Goal: Transaction & Acquisition: Purchase product/service

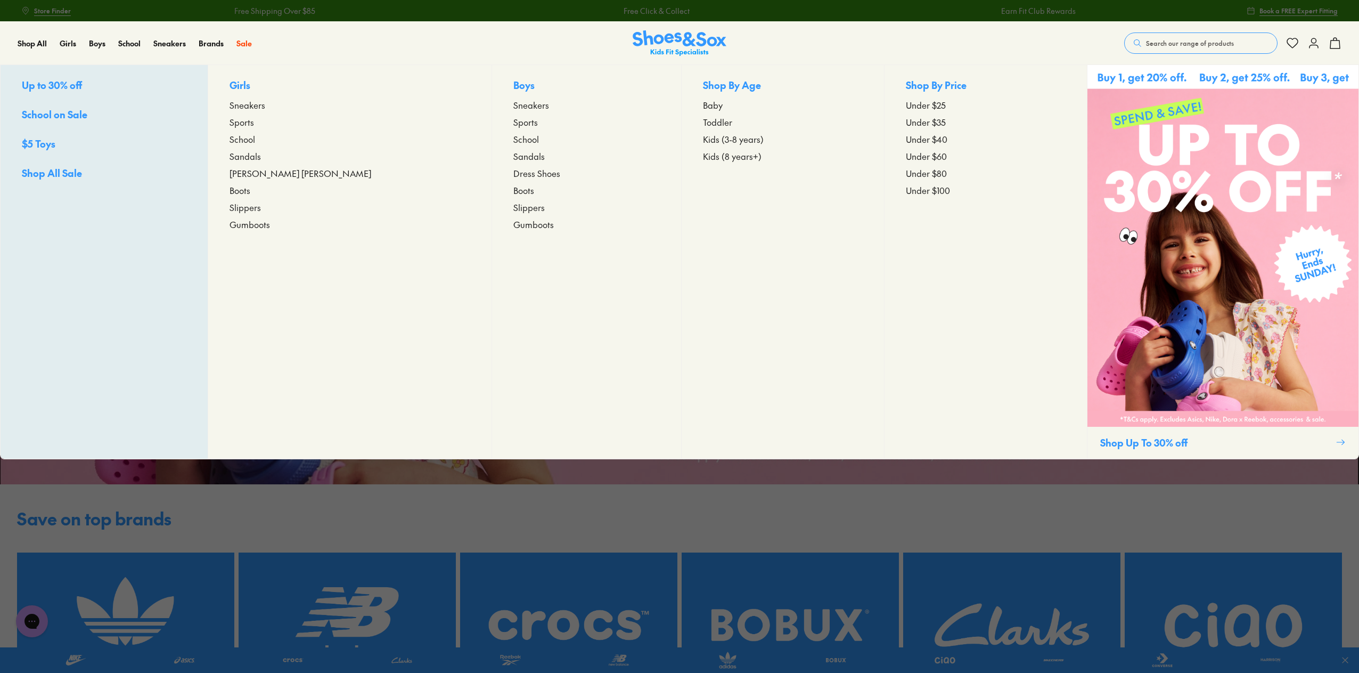
click at [50, 169] on span "Shop All Sale" at bounding box center [52, 172] width 60 height 13
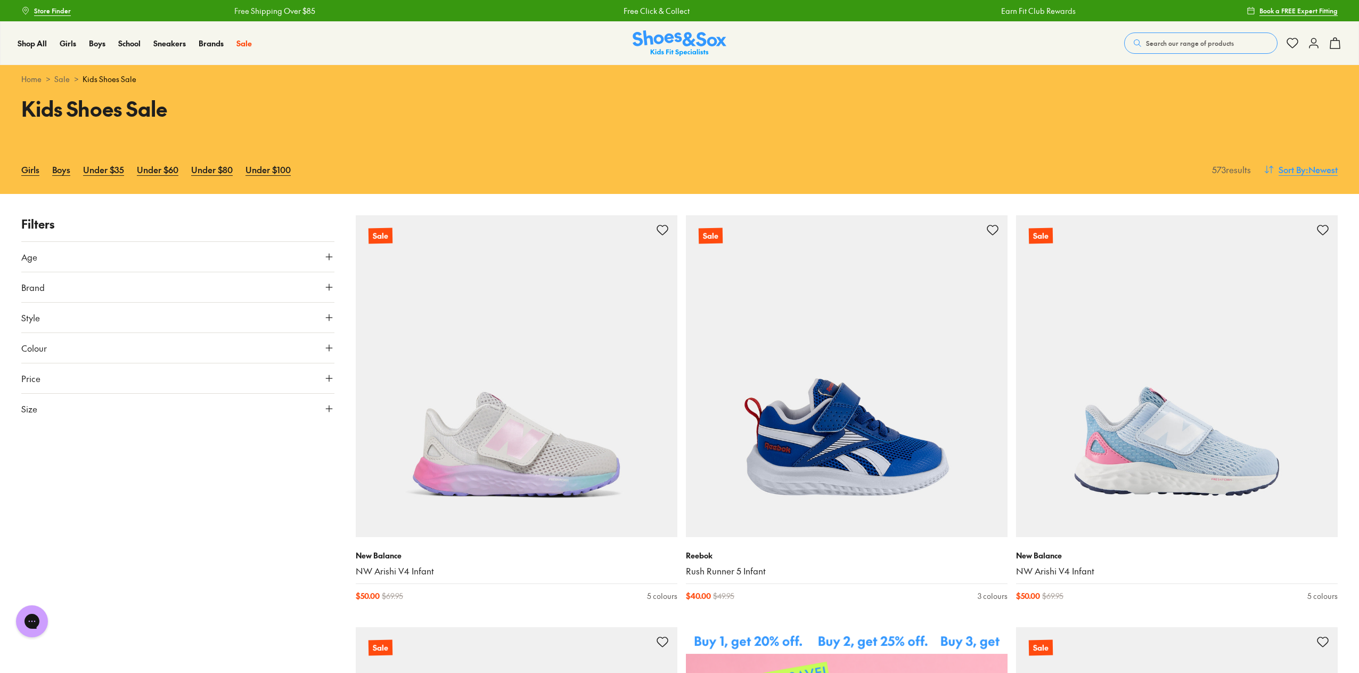
click at [1306, 170] on span ": Newest" at bounding box center [1322, 169] width 32 height 13
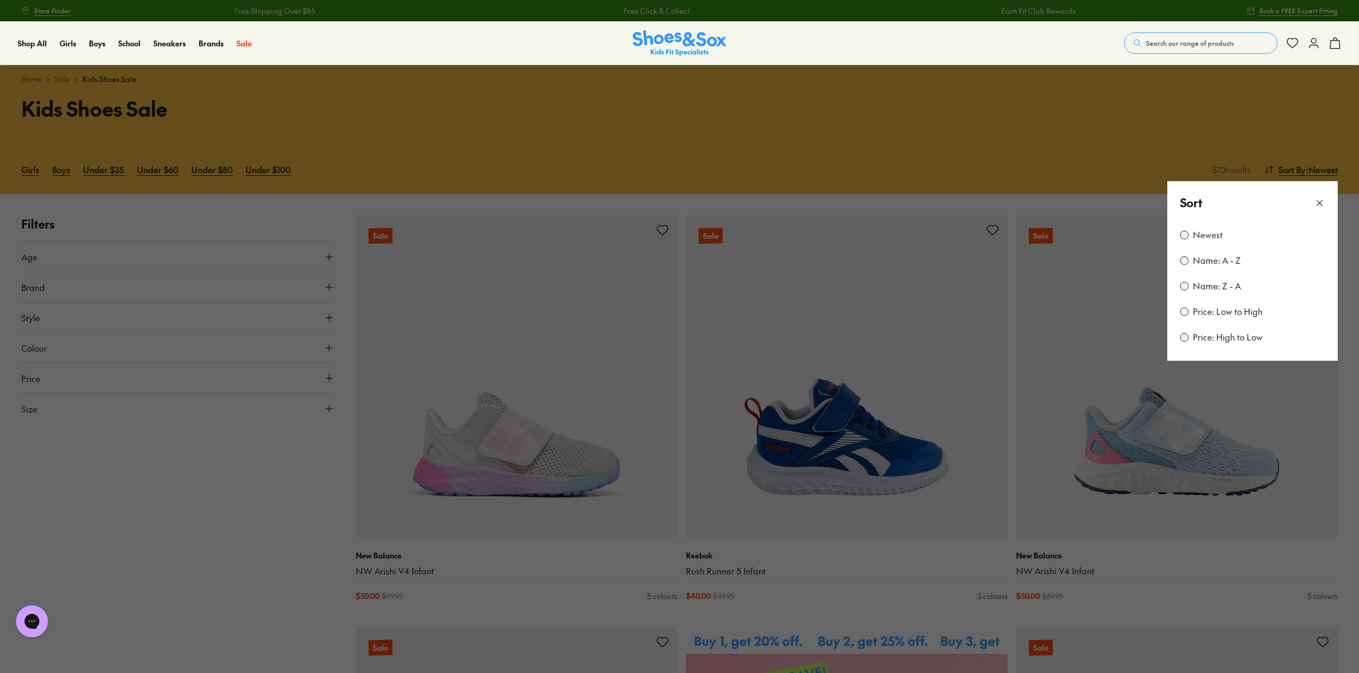
click at [1222, 313] on label "Price: Low to High" at bounding box center [1228, 312] width 70 height 12
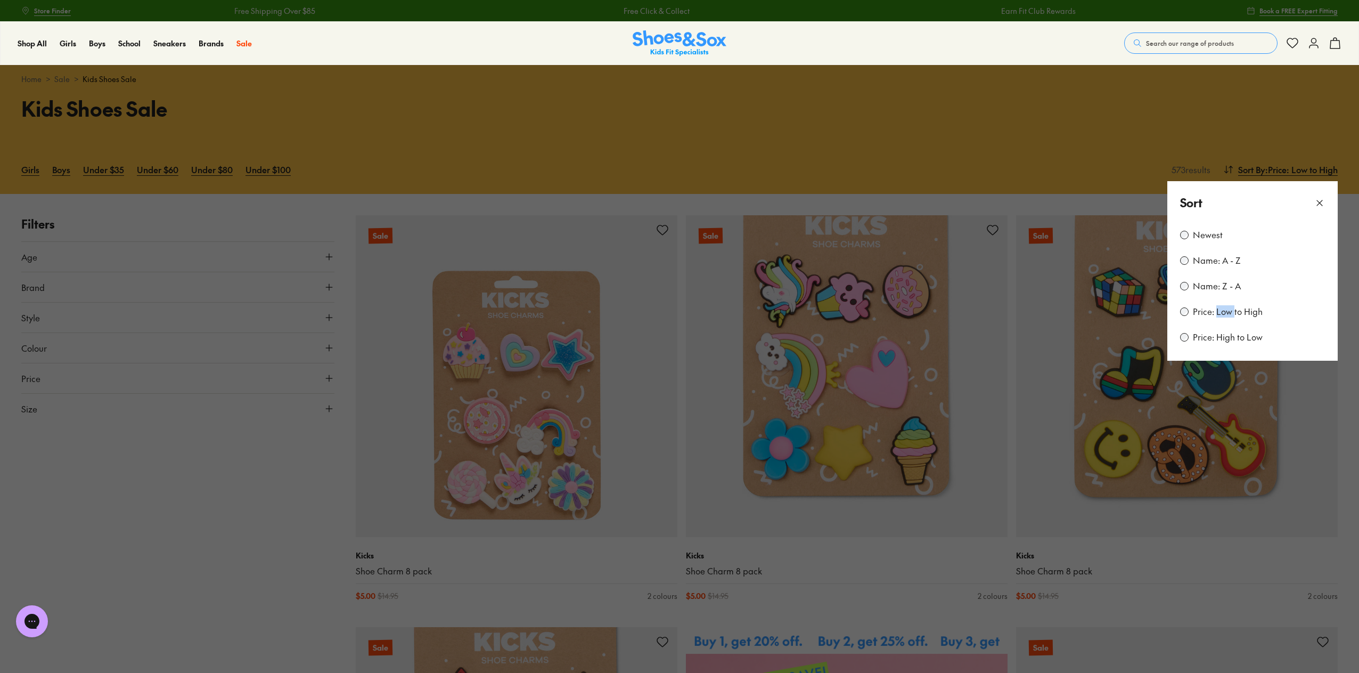
click at [795, 99] on button at bounding box center [679, 336] width 1359 height 673
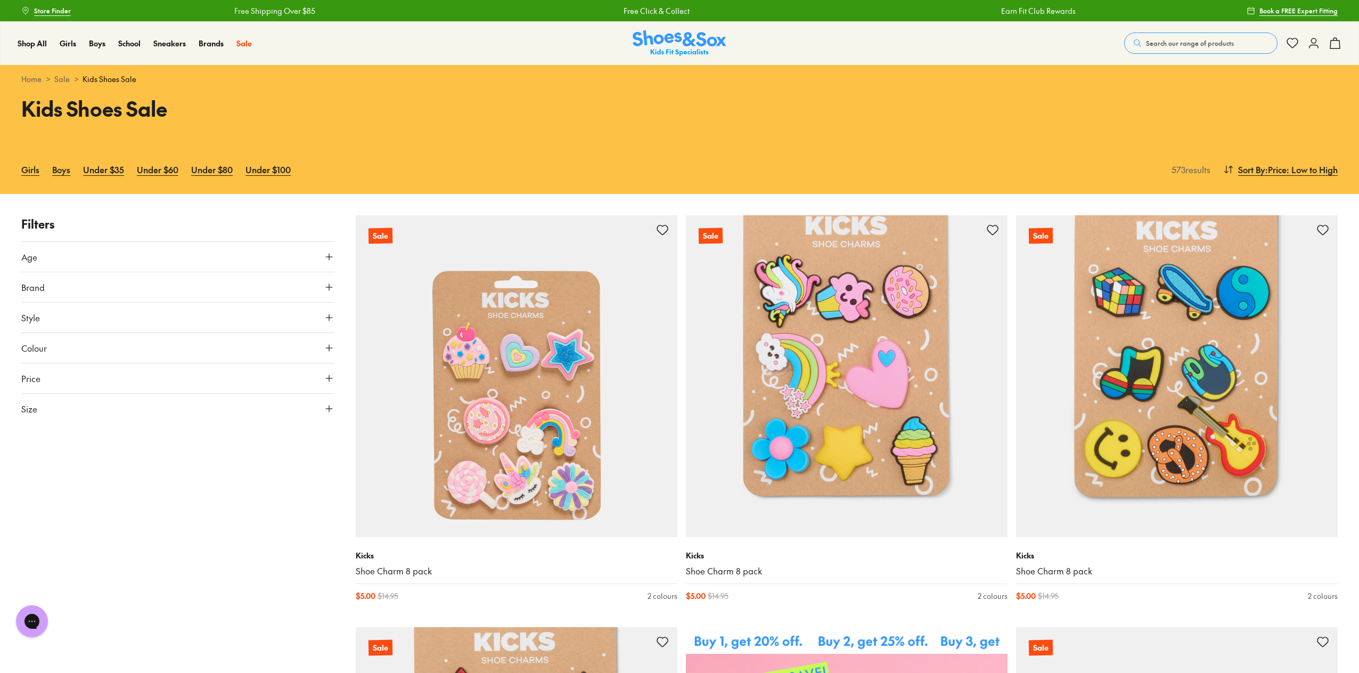
click at [331, 413] on button "Size" at bounding box center [177, 409] width 313 height 30
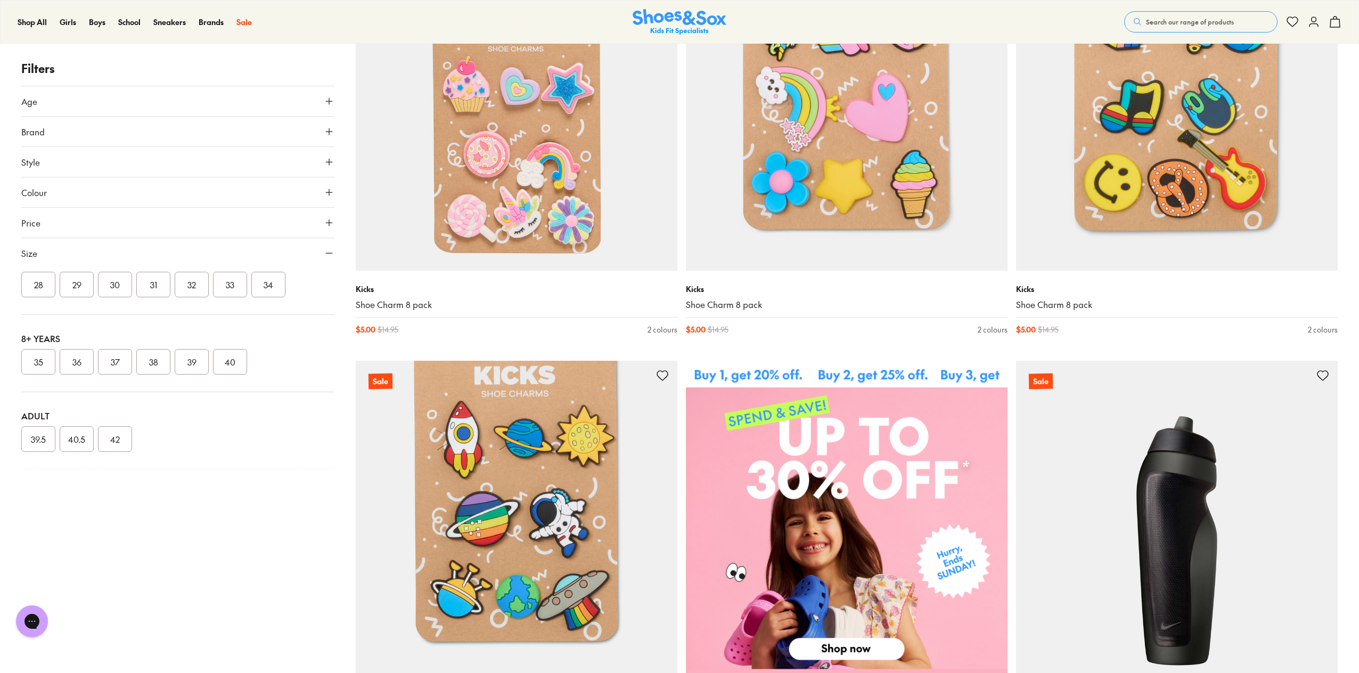
scroll to position [160, 0]
click at [117, 333] on button "30" at bounding box center [115, 338] width 34 height 26
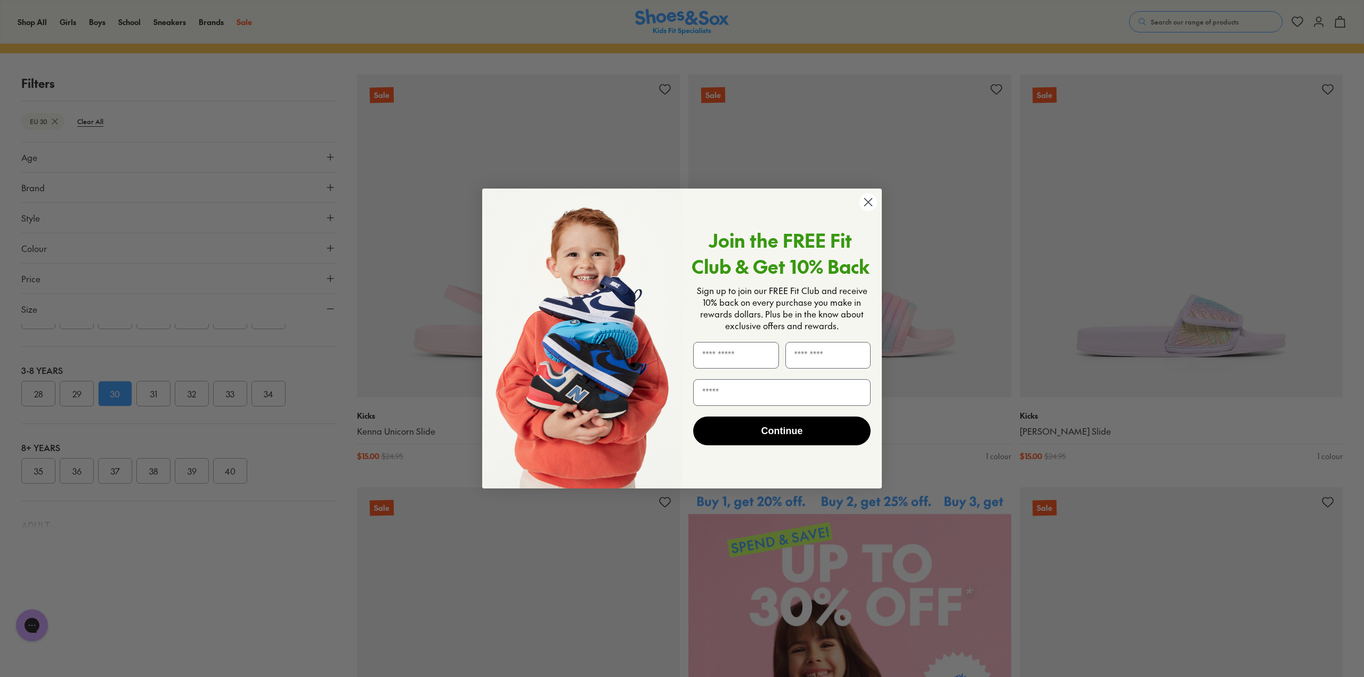
click at [866, 205] on icon "Close dialog" at bounding box center [867, 202] width 7 height 7
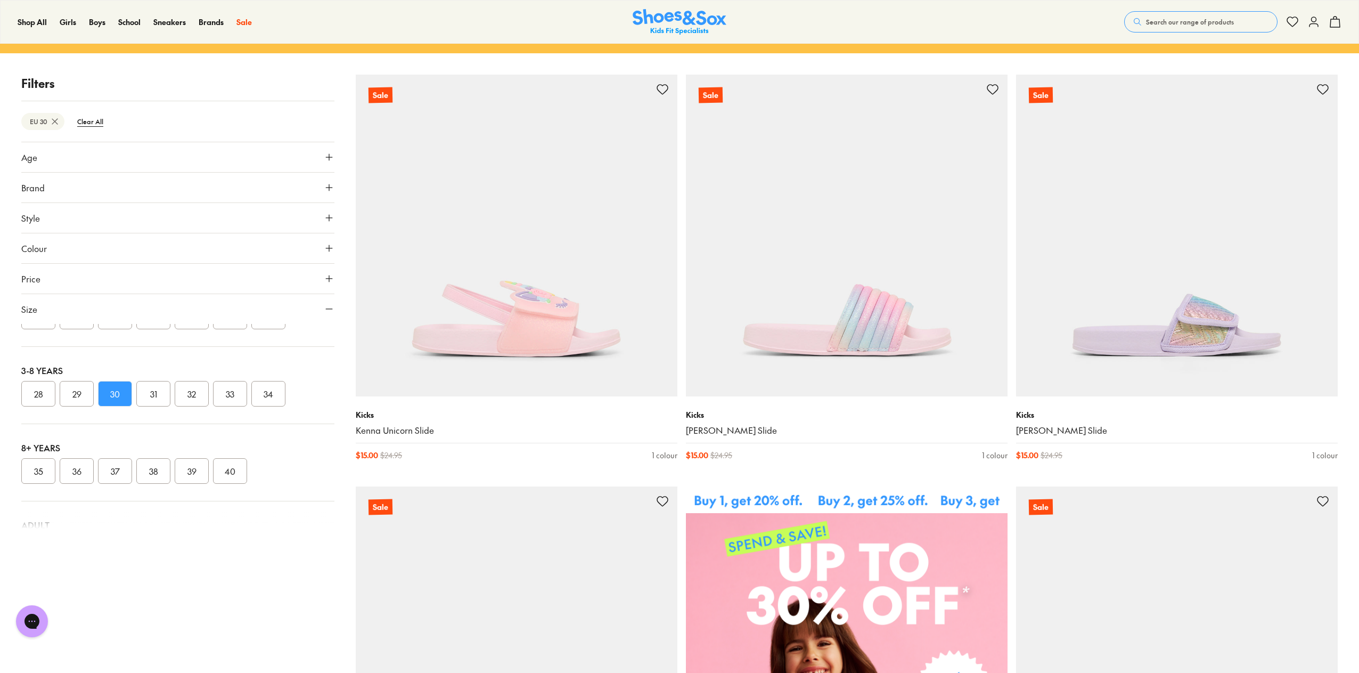
click at [152, 389] on button "31" at bounding box center [153, 394] width 34 height 26
click at [191, 393] on button "32" at bounding box center [192, 394] width 34 height 26
click at [117, 338] on button "UK" at bounding box center [116, 340] width 62 height 20
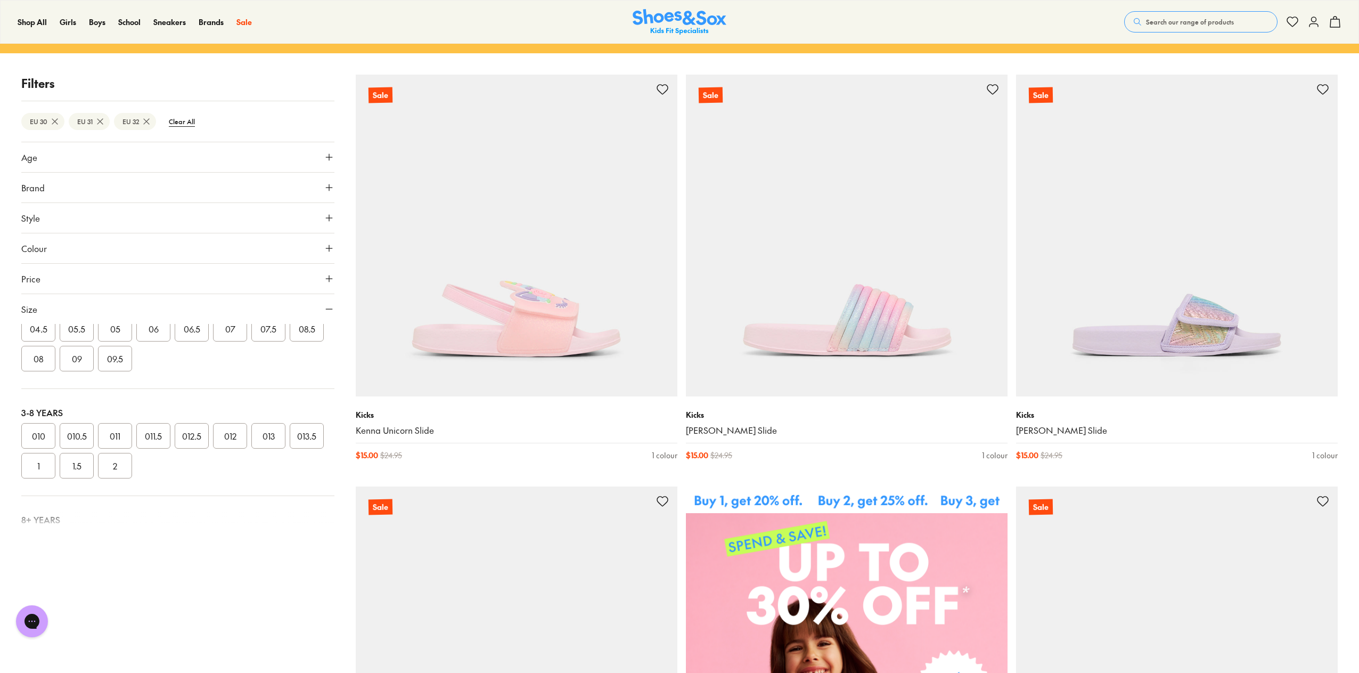
scroll to position [160, 0]
click at [275, 424] on button "013" at bounding box center [268, 424] width 34 height 26
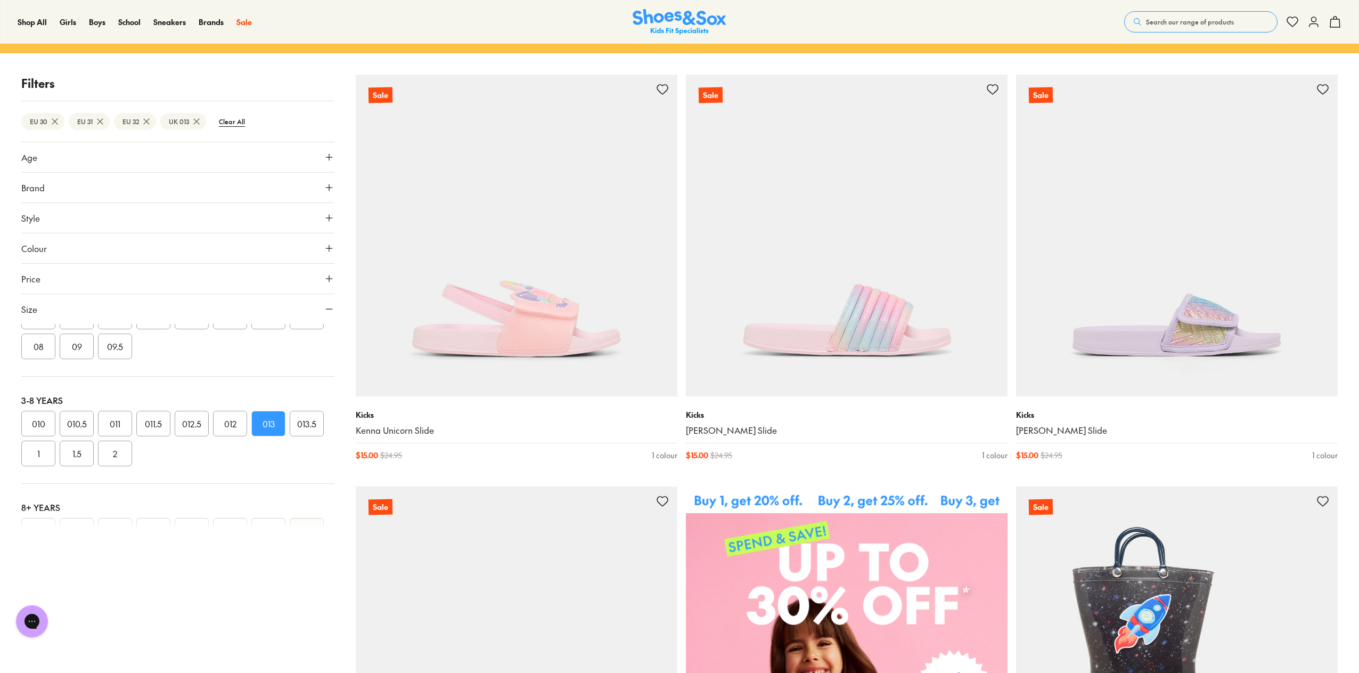
click at [307, 422] on button "013.5" at bounding box center [307, 424] width 34 height 26
click at [42, 455] on button "1" at bounding box center [38, 453] width 34 height 26
click at [42, 436] on button "010" at bounding box center [38, 424] width 34 height 26
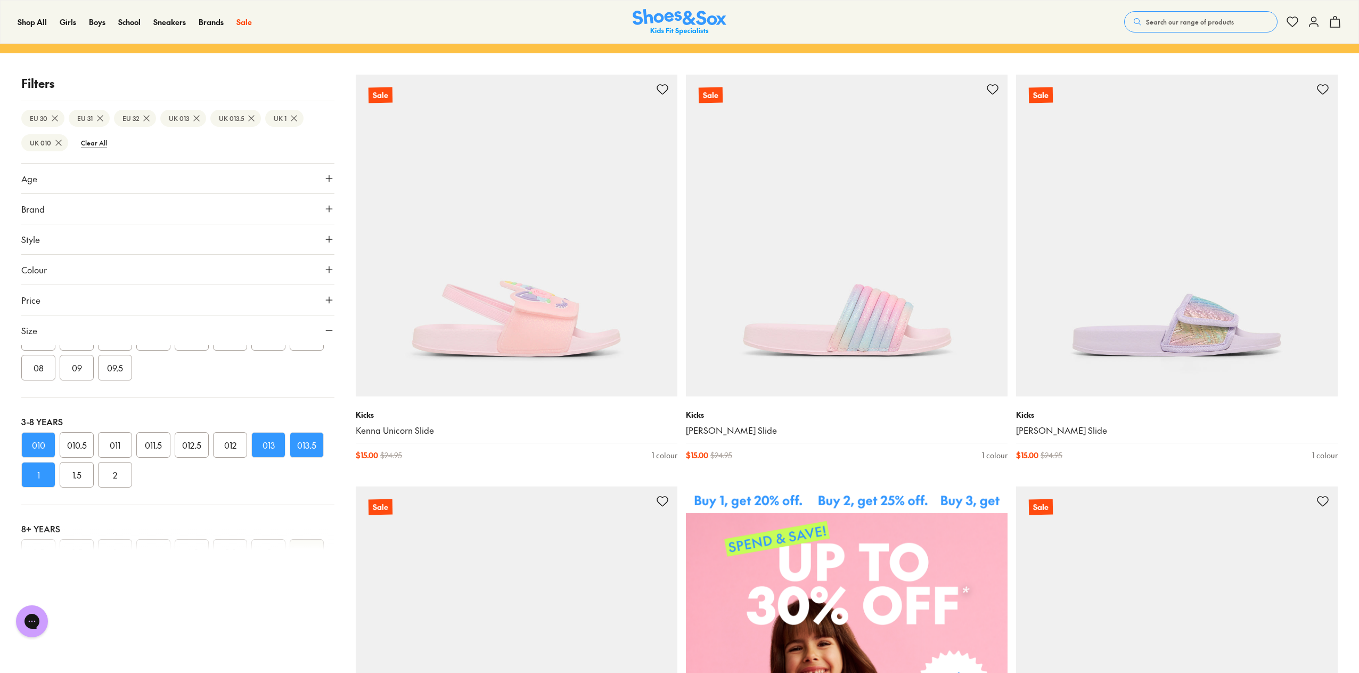
click at [36, 440] on button "010" at bounding box center [38, 445] width 34 height 26
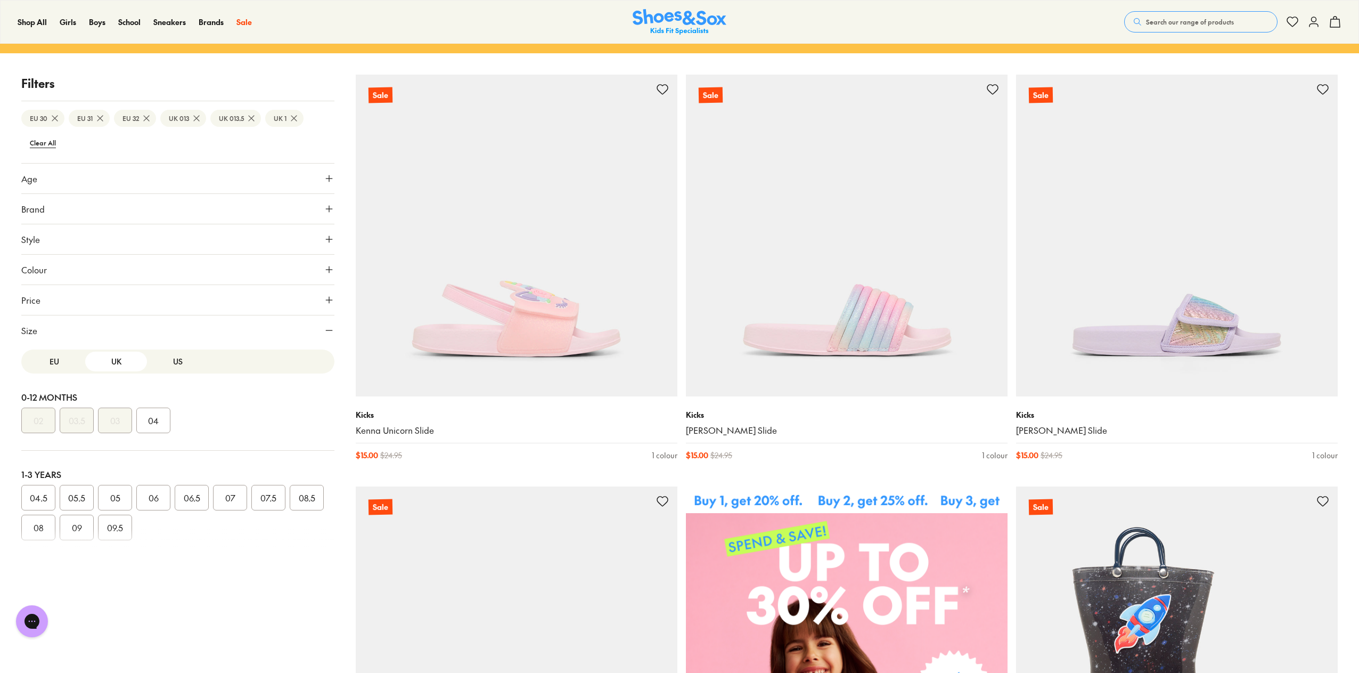
click at [176, 356] on button "US" at bounding box center [178, 362] width 62 height 20
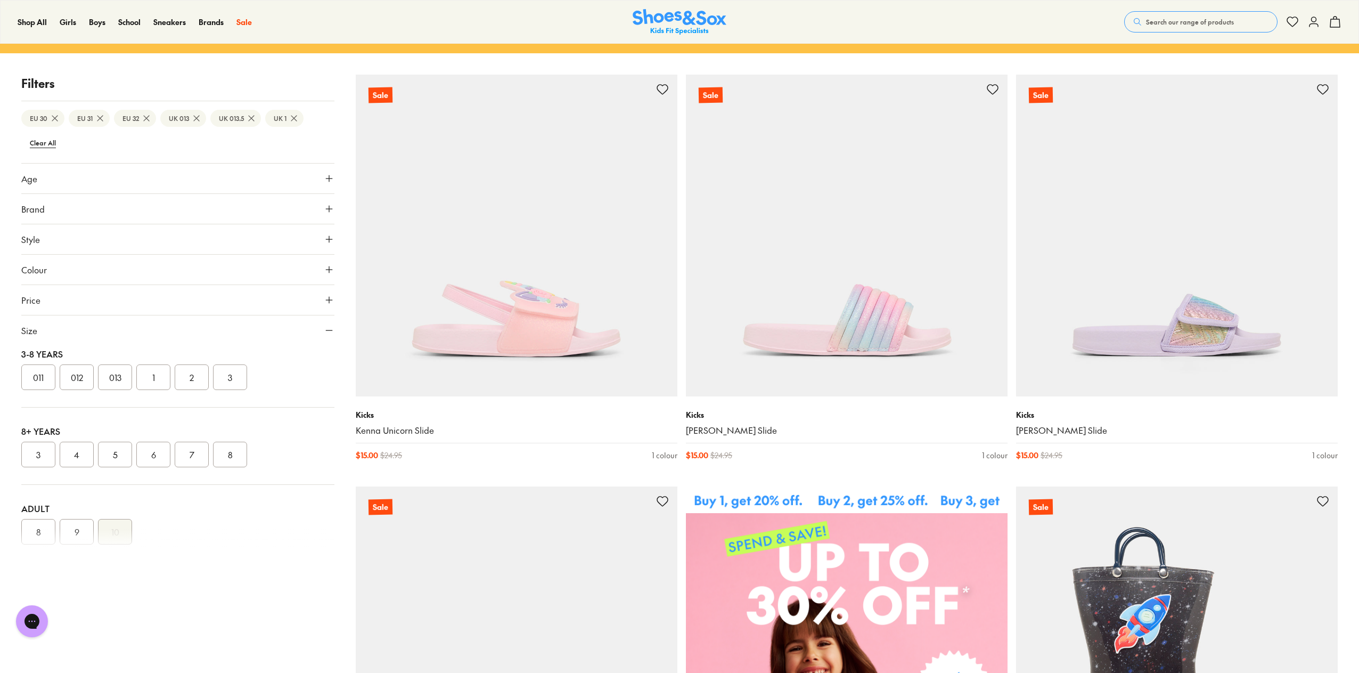
scroll to position [234, 0]
click at [294, 84] on p "Filters" at bounding box center [177, 84] width 313 height 18
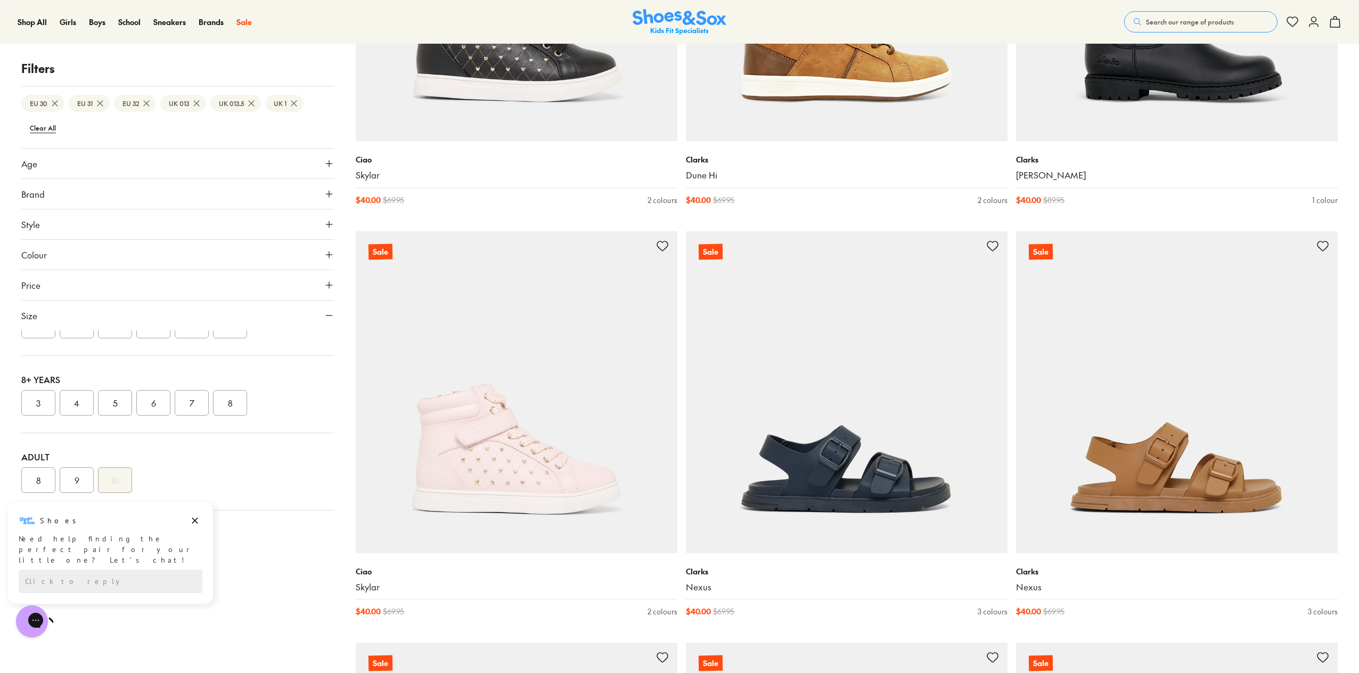
scroll to position [2537, 0]
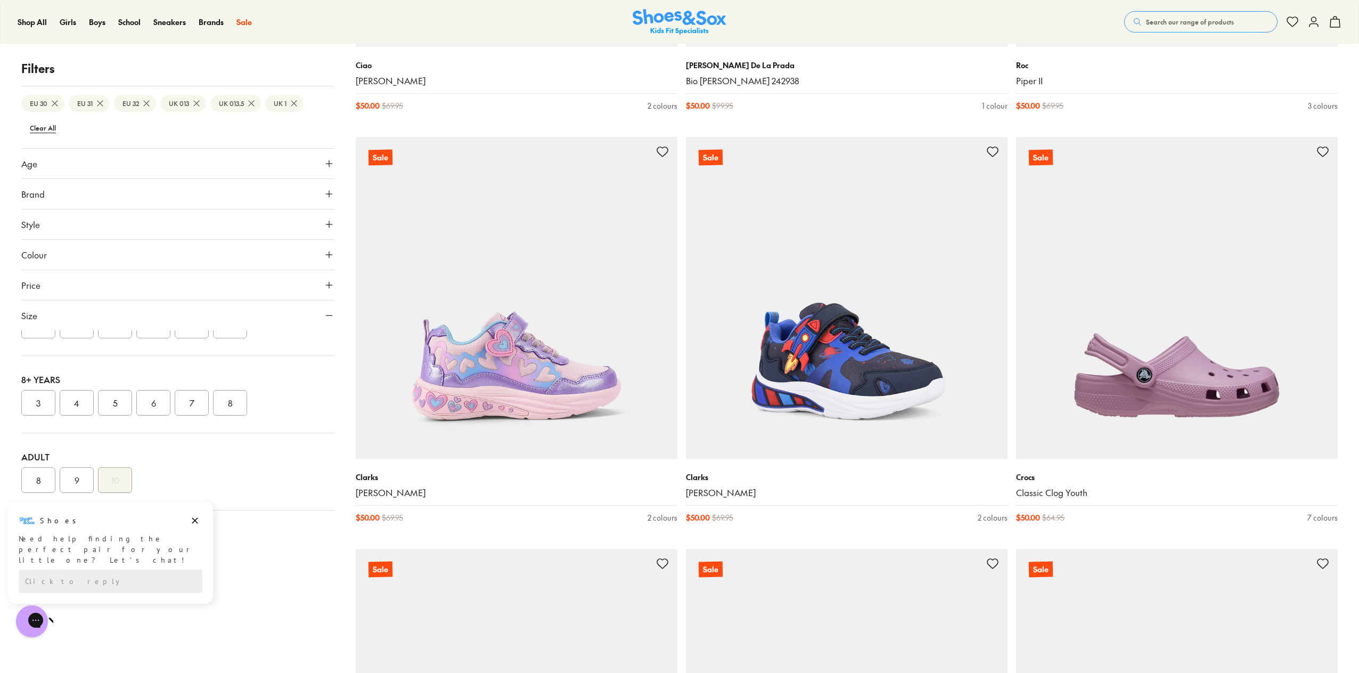
scroll to position [7491, 0]
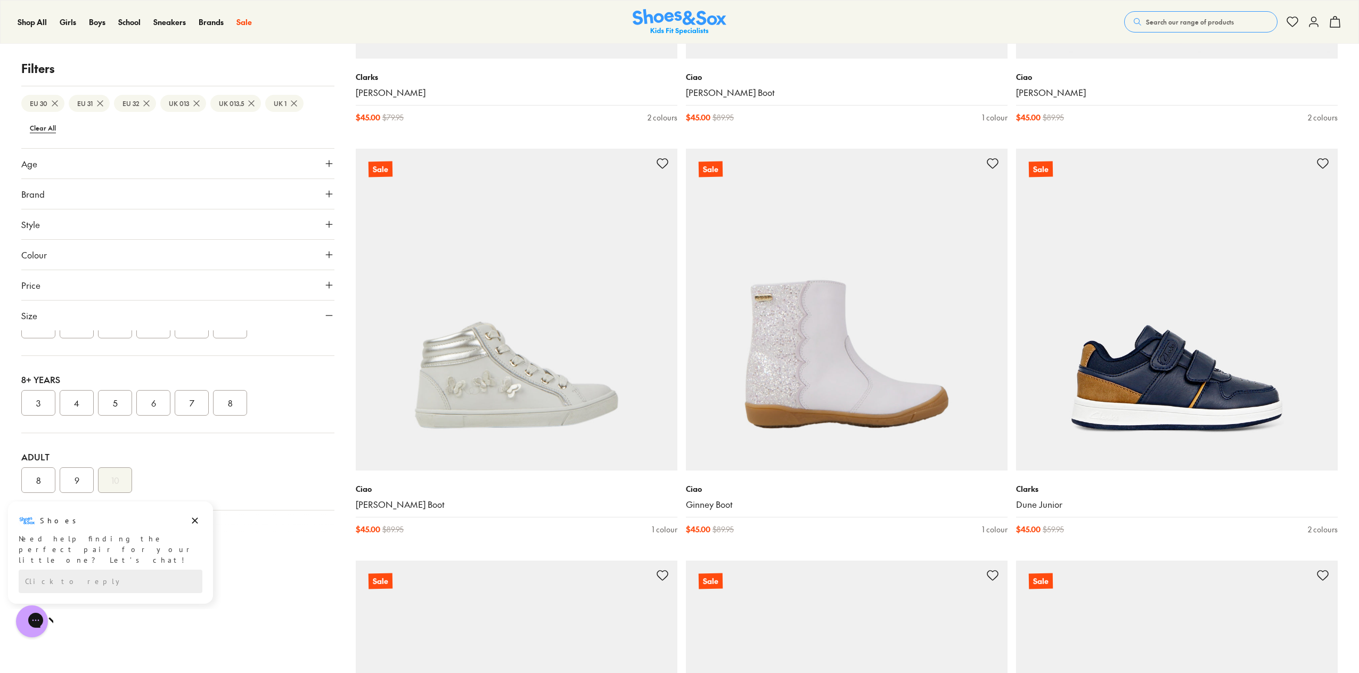
scroll to position [5220, 0]
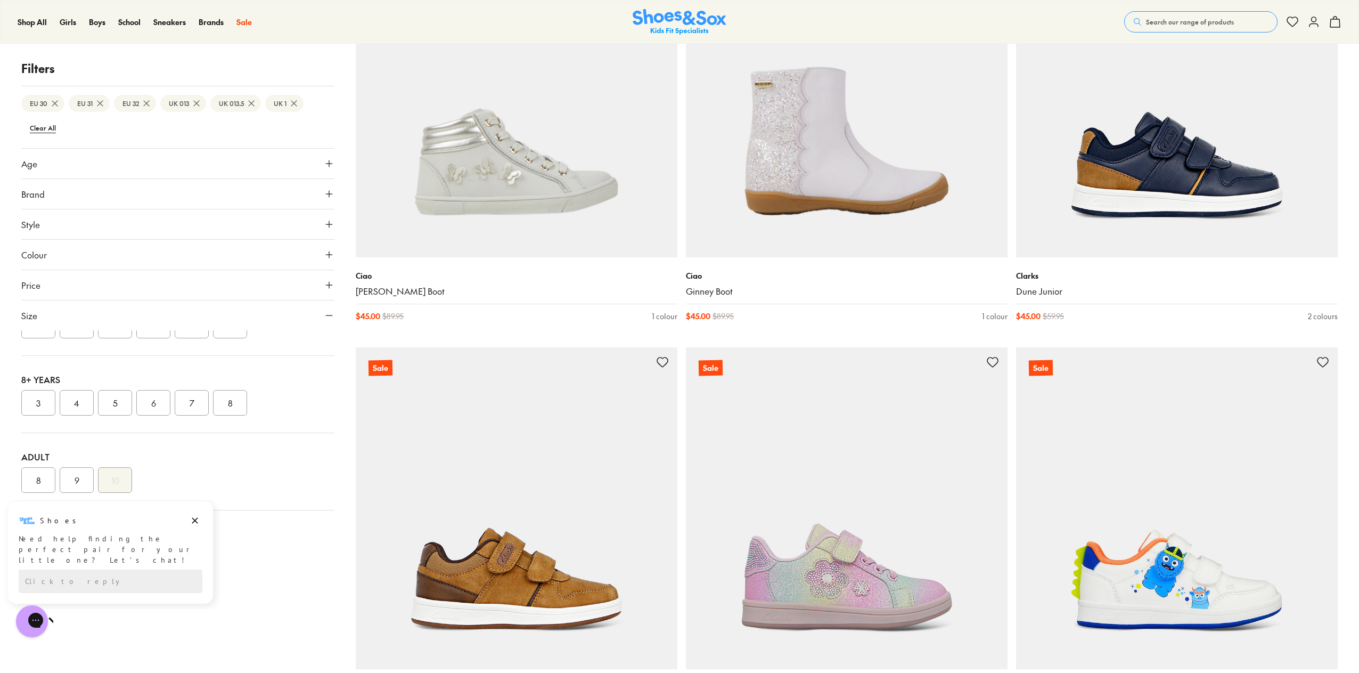
click at [667, 21] on img at bounding box center [680, 22] width 94 height 26
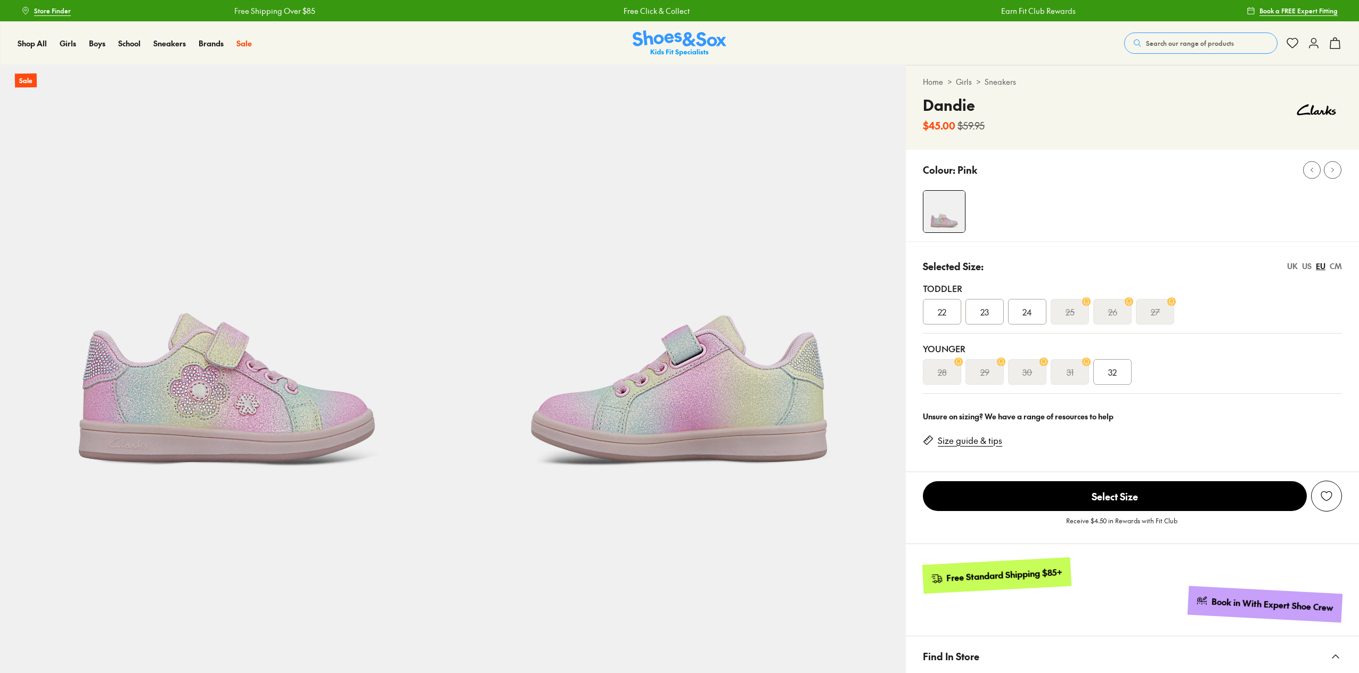
select select "*"
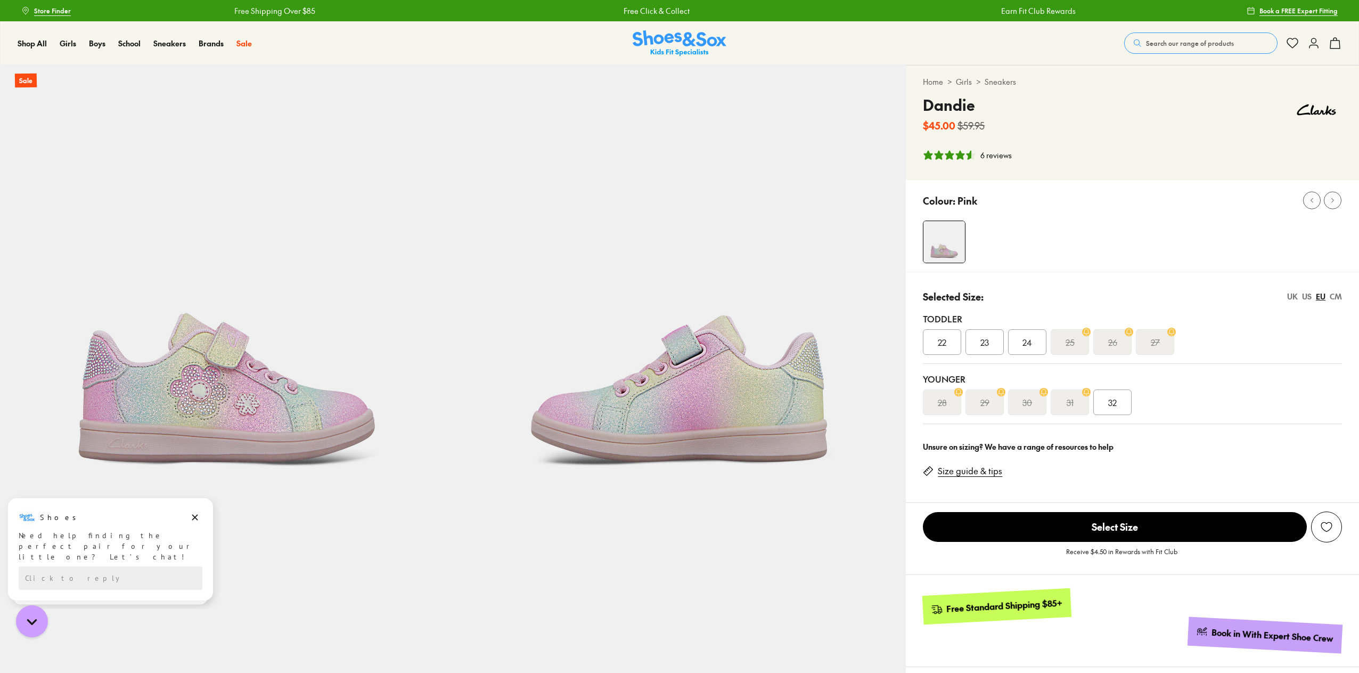
click at [1113, 401] on span "32" at bounding box center [1112, 402] width 9 height 13
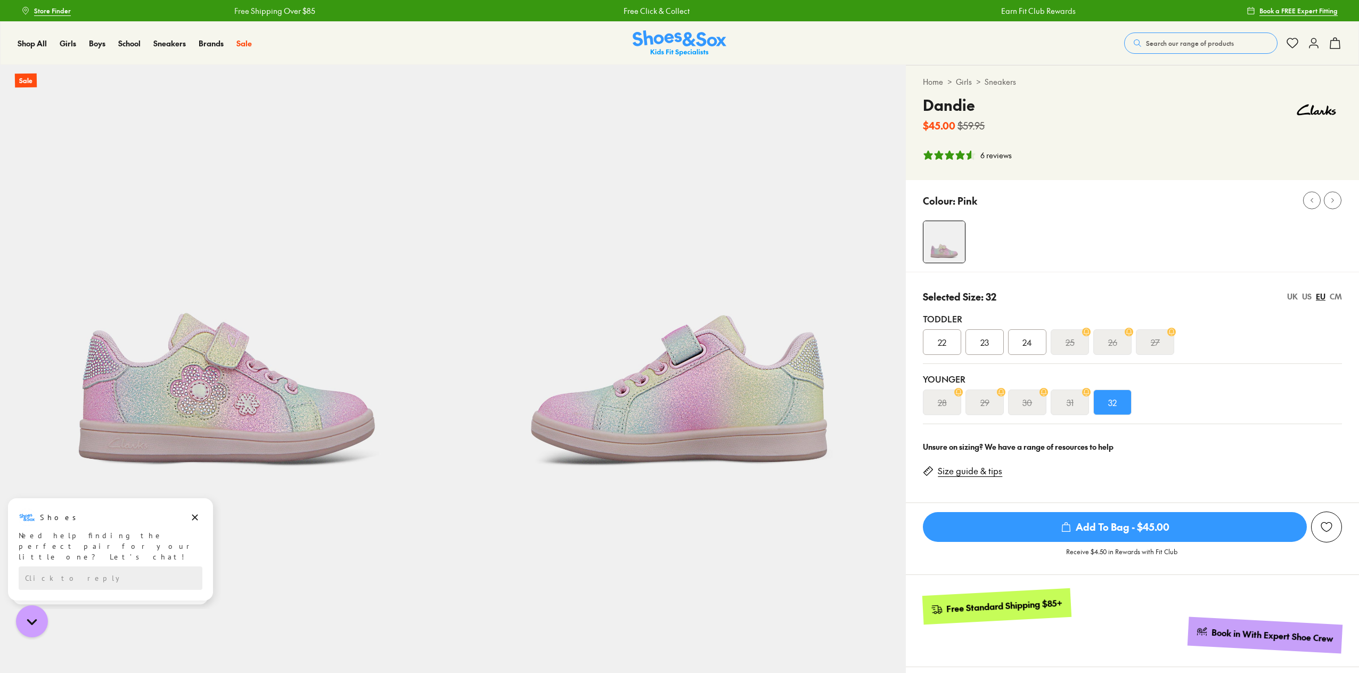
click at [1099, 527] on span "Add To Bag - $45.00" at bounding box center [1115, 527] width 384 height 30
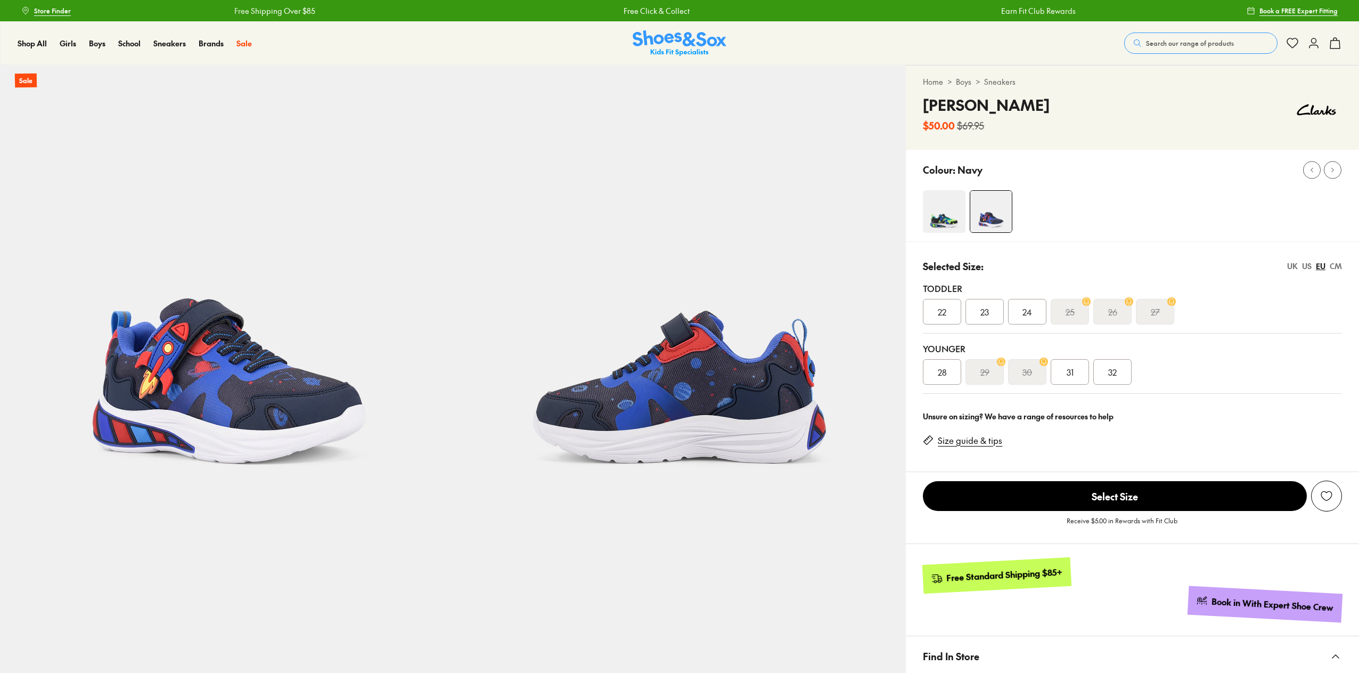
select select "*"
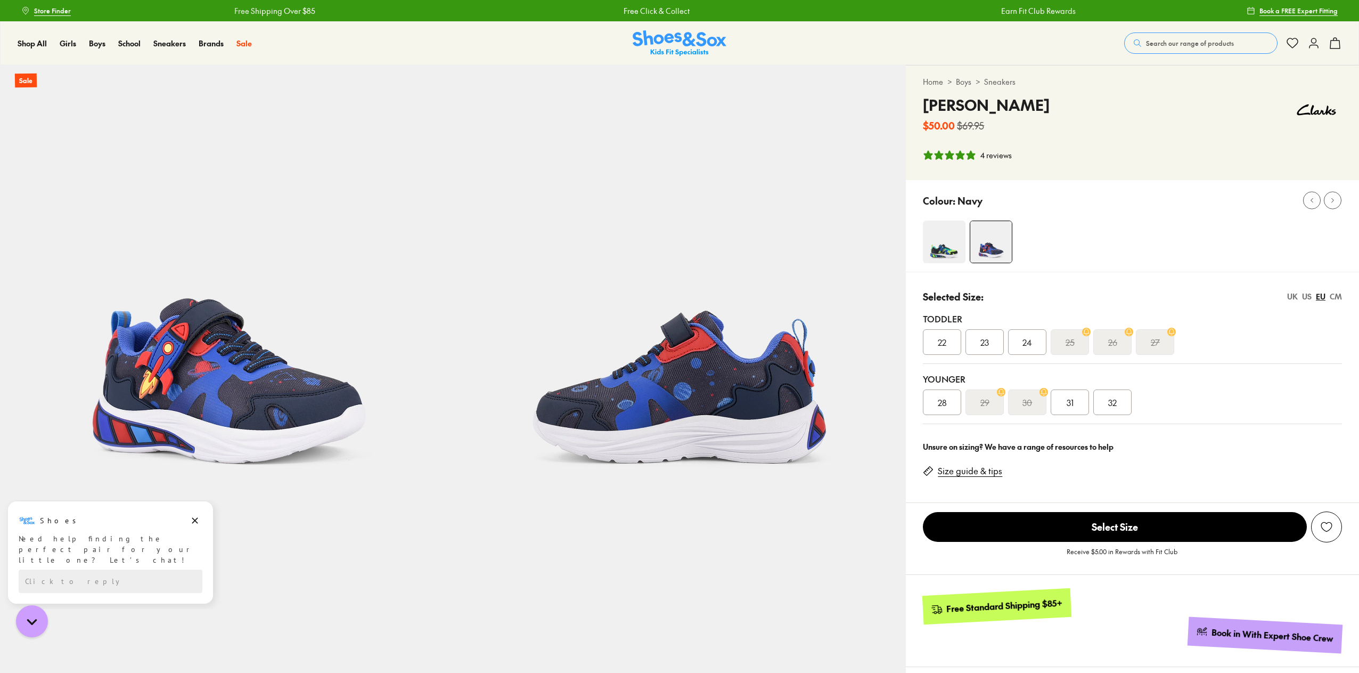
click at [1111, 399] on span "32" at bounding box center [1112, 402] width 9 height 13
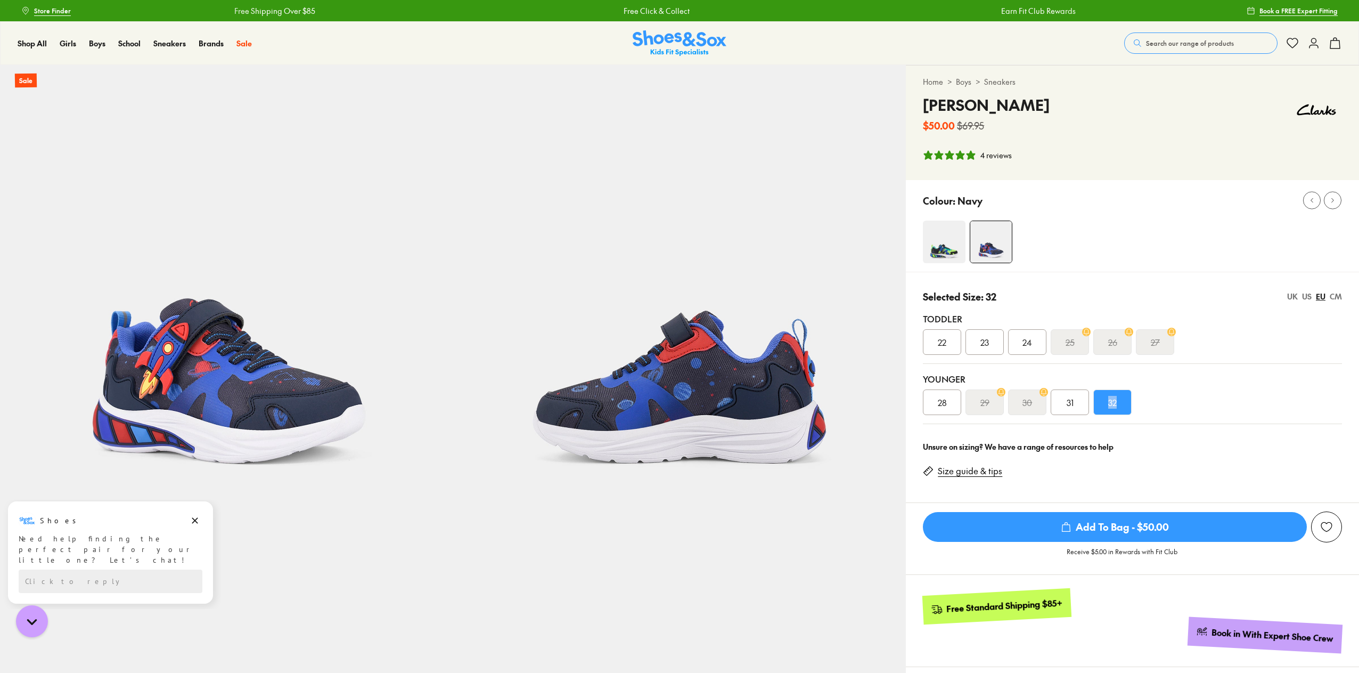
click at [1111, 399] on span "32" at bounding box center [1112, 402] width 9 height 13
click at [1097, 525] on span "Add To Bag - $50.00" at bounding box center [1115, 527] width 384 height 30
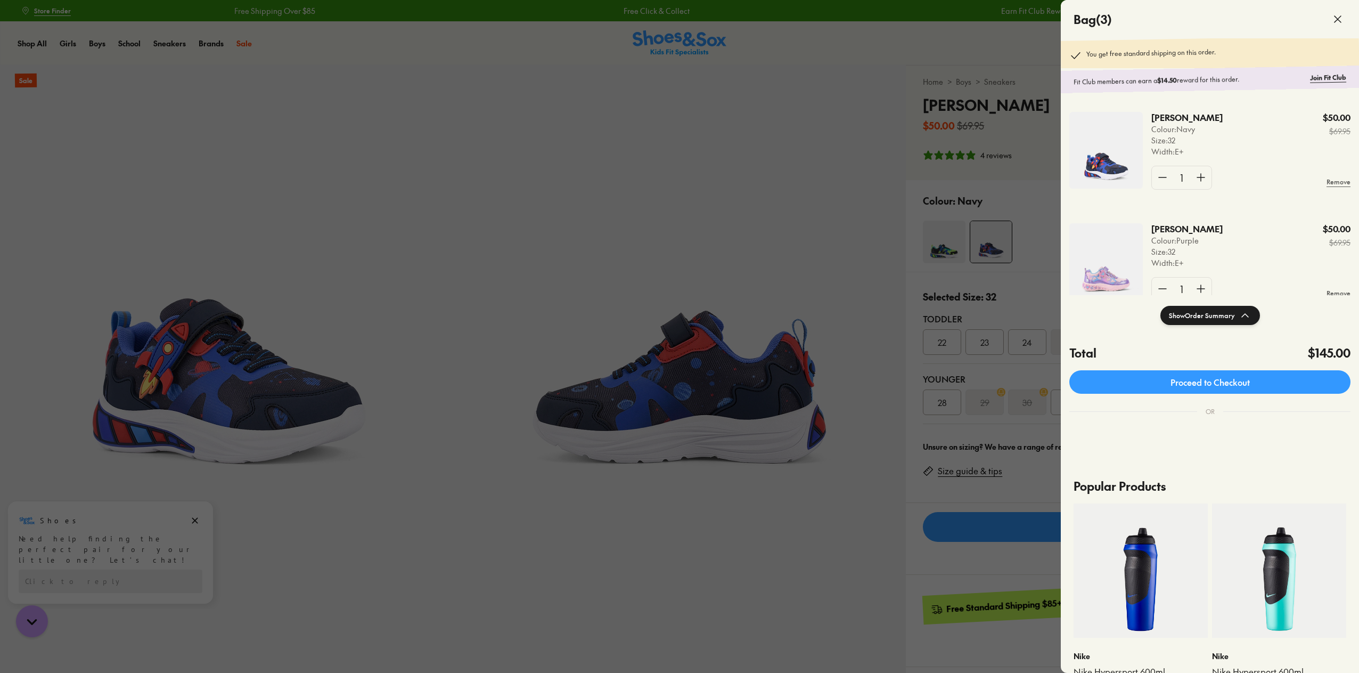
click at [991, 480] on div at bounding box center [679, 336] width 1359 height 673
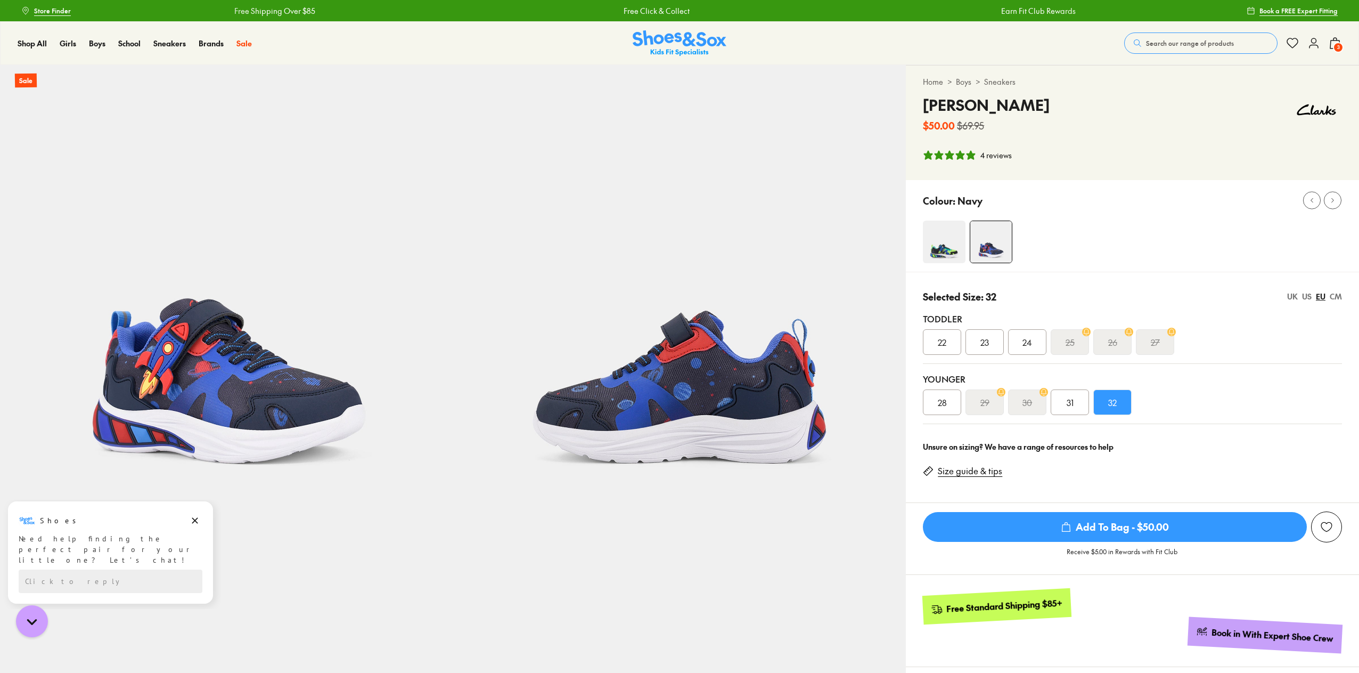
click at [991, 471] on link "Size guide & tips" at bounding box center [970, 471] width 64 height 12
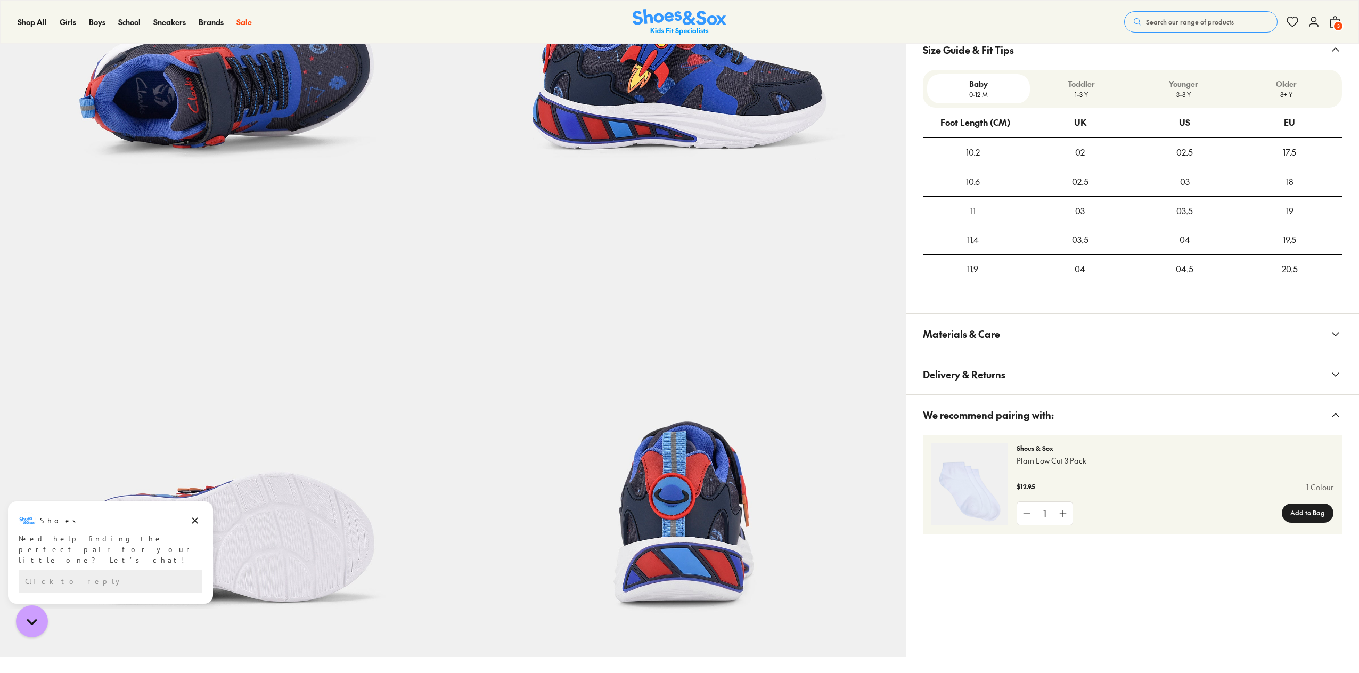
scroll to position [769, 0]
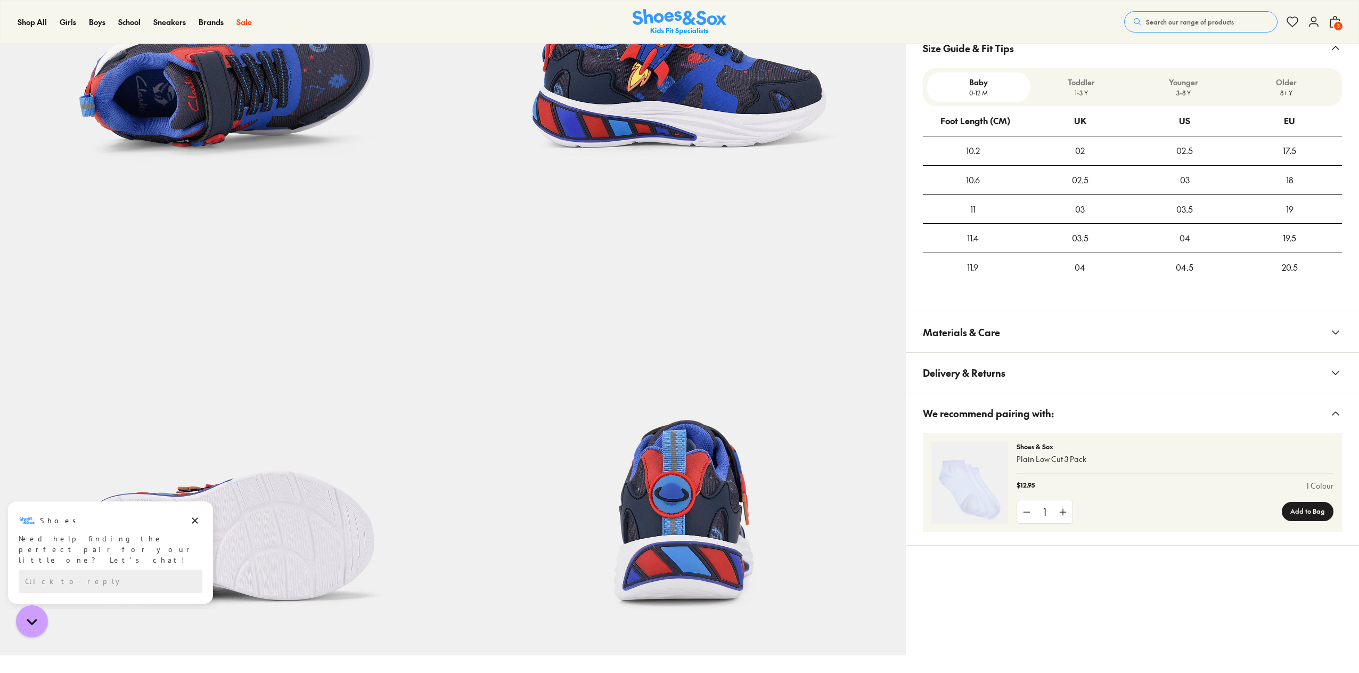
click at [1078, 79] on p "Toddler" at bounding box center [1081, 82] width 94 height 11
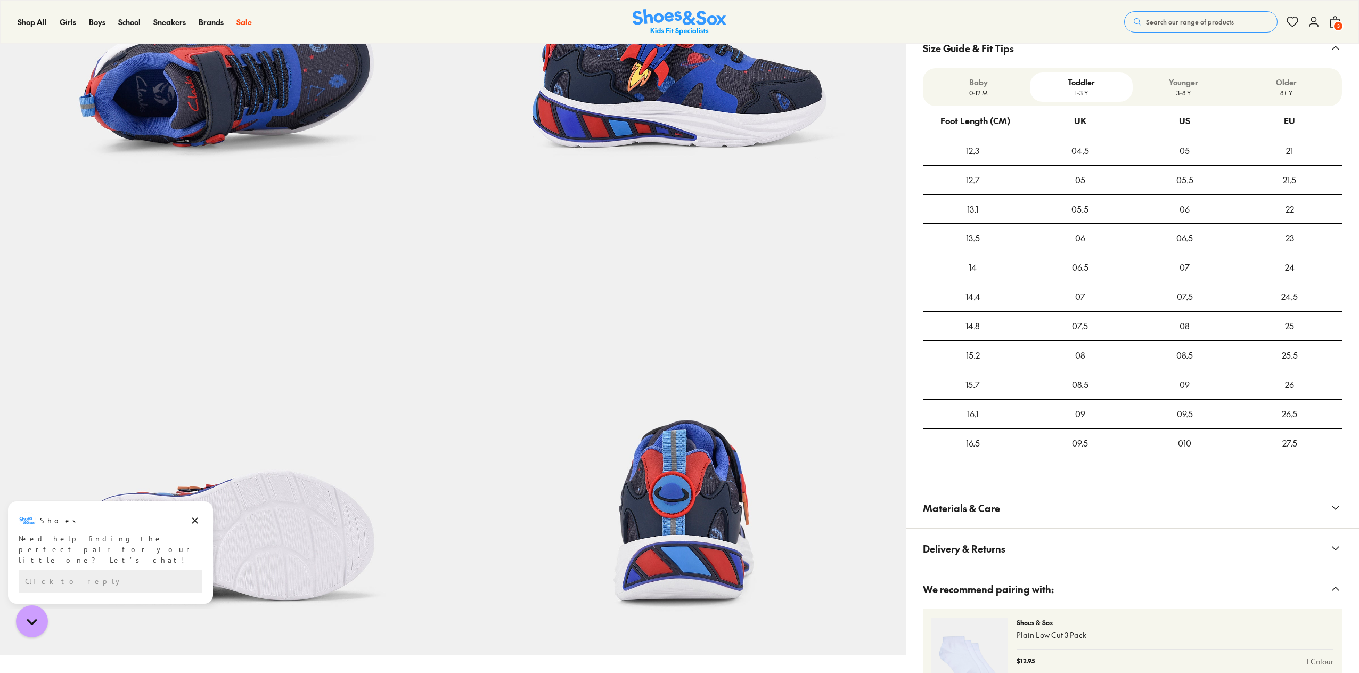
click at [1177, 92] on p "3-8 Y" at bounding box center [1184, 93] width 94 height 10
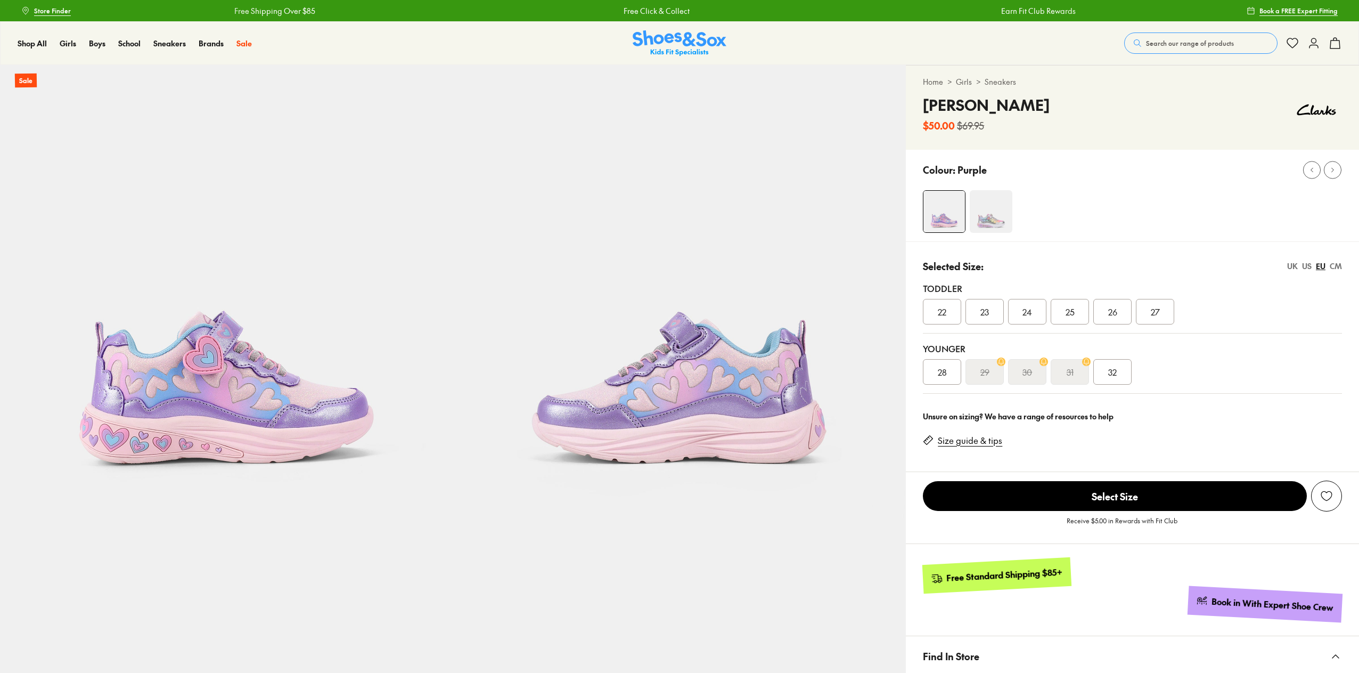
select select "*"
click at [1116, 372] on span "32" at bounding box center [1112, 371] width 9 height 13
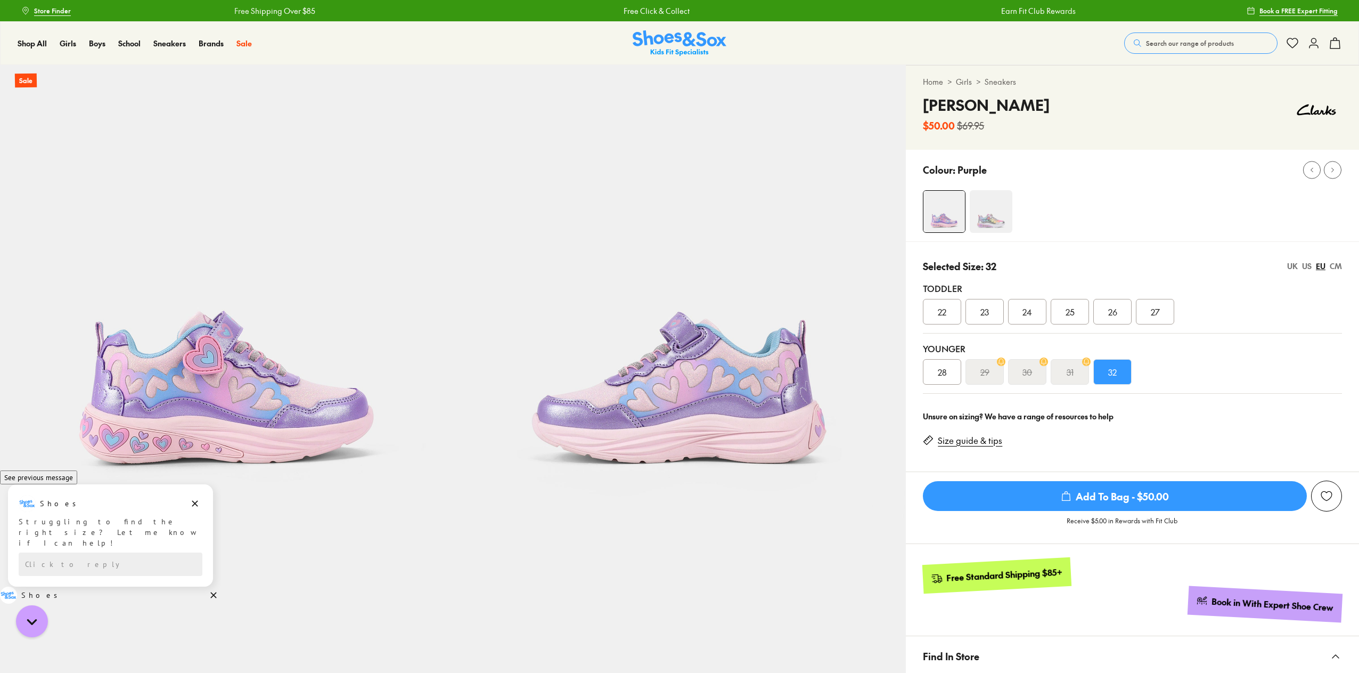
click at [1144, 491] on span "Add To Bag - $50.00" at bounding box center [1115, 496] width 384 height 30
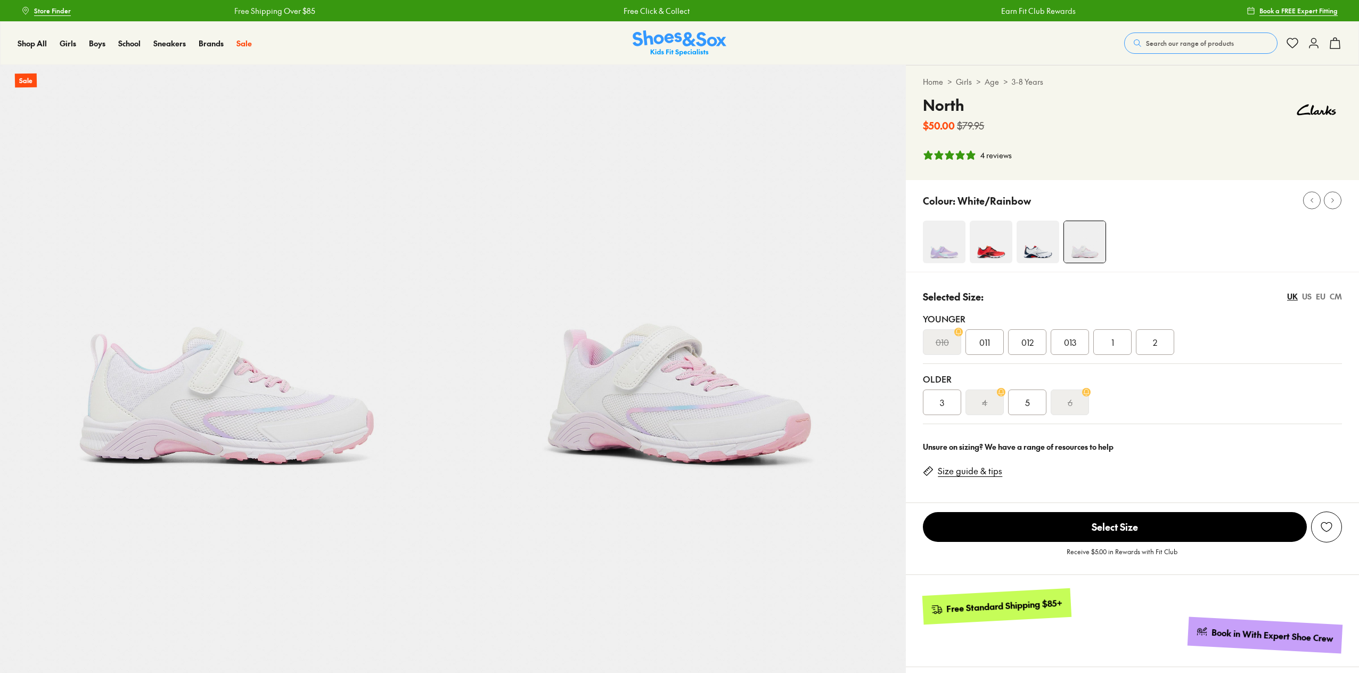
select select "*"
click at [1112, 342] on span "1" at bounding box center [1113, 342] width 3 height 13
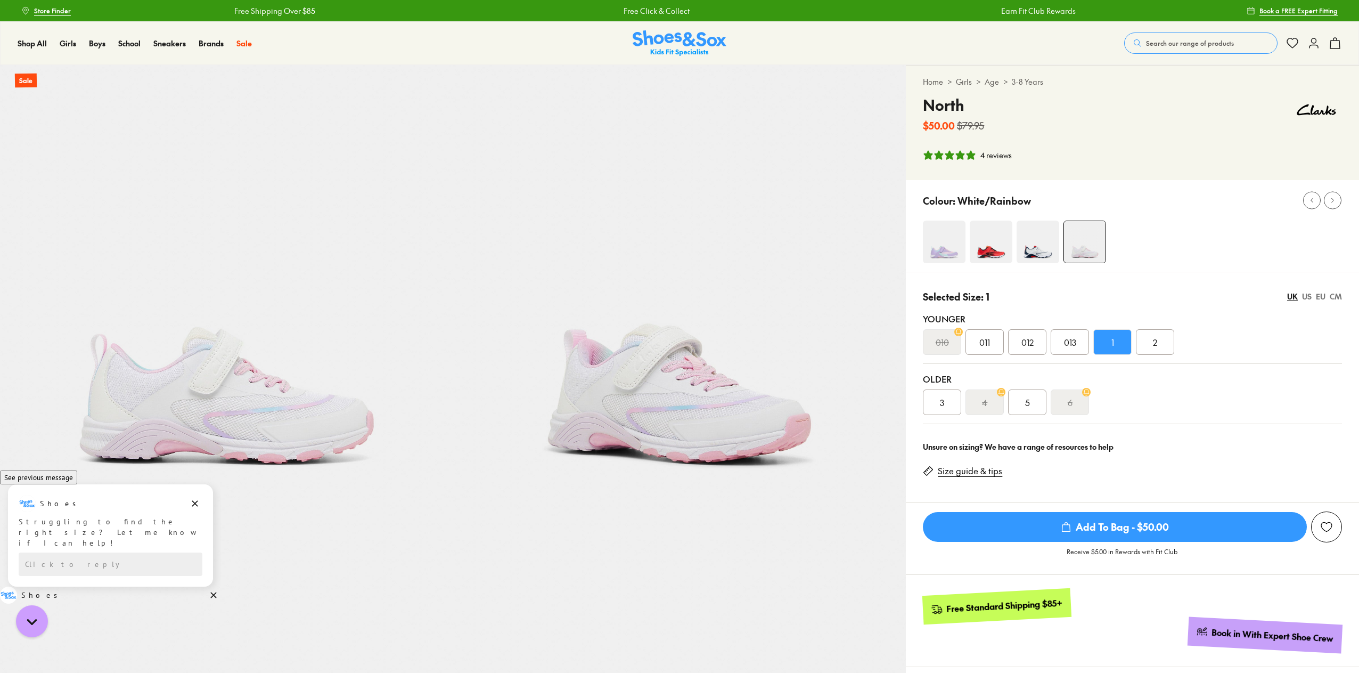
click at [941, 250] on img at bounding box center [944, 242] width 43 height 43
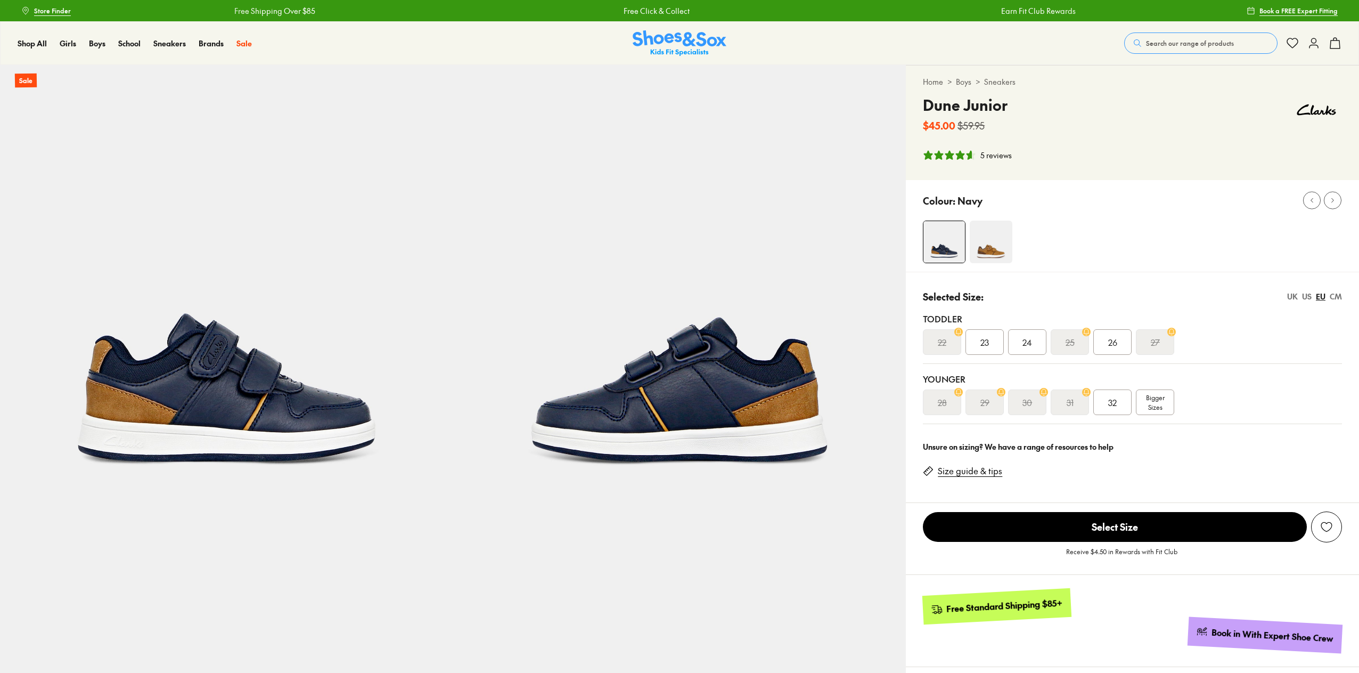
select select "*"
click at [1120, 405] on div "32" at bounding box center [1112, 402] width 38 height 26
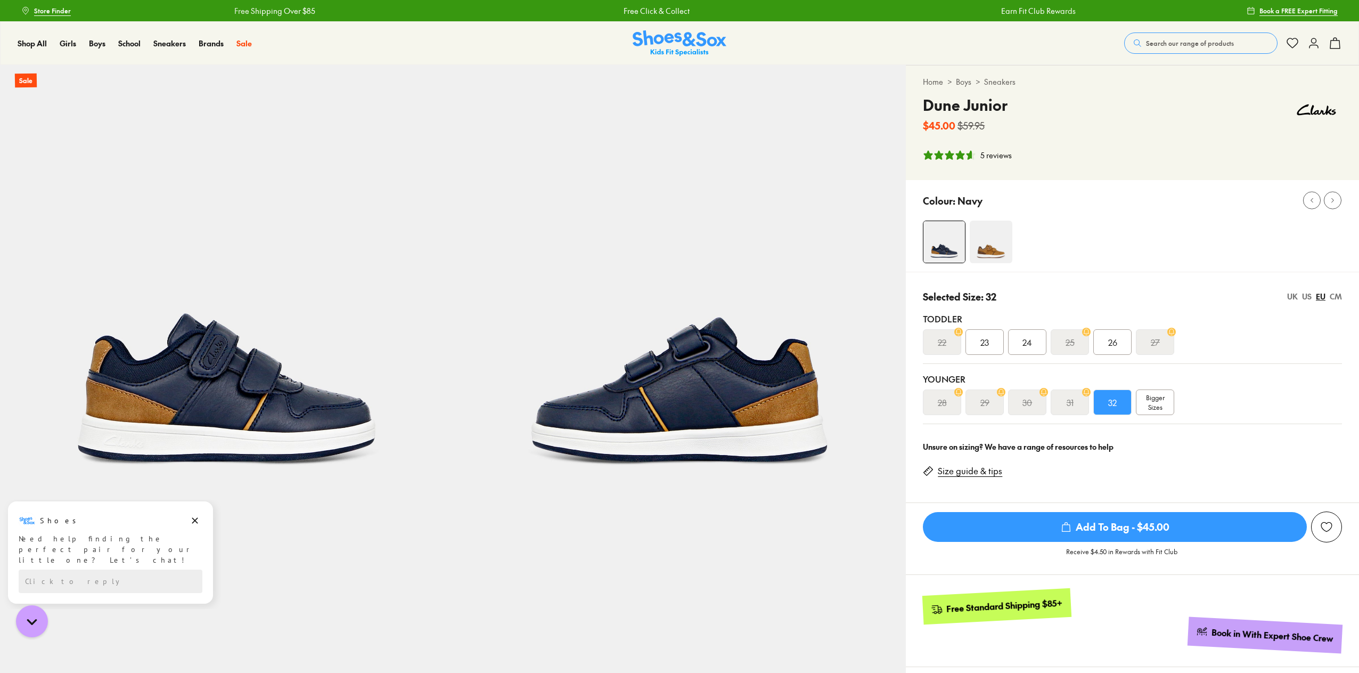
click at [1188, 525] on span "Add To Bag - $45.00" at bounding box center [1115, 527] width 384 height 30
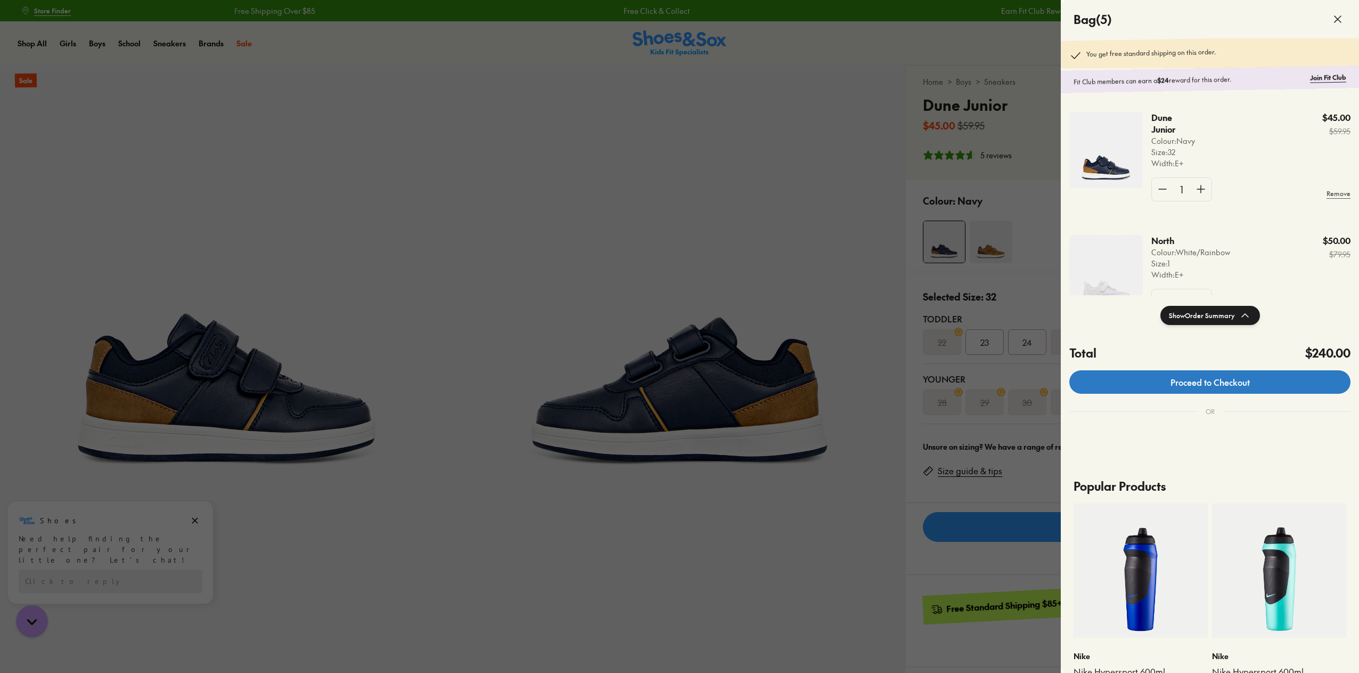
click at [1203, 381] on link "Proceed to Checkout" at bounding box center [1210, 381] width 281 height 23
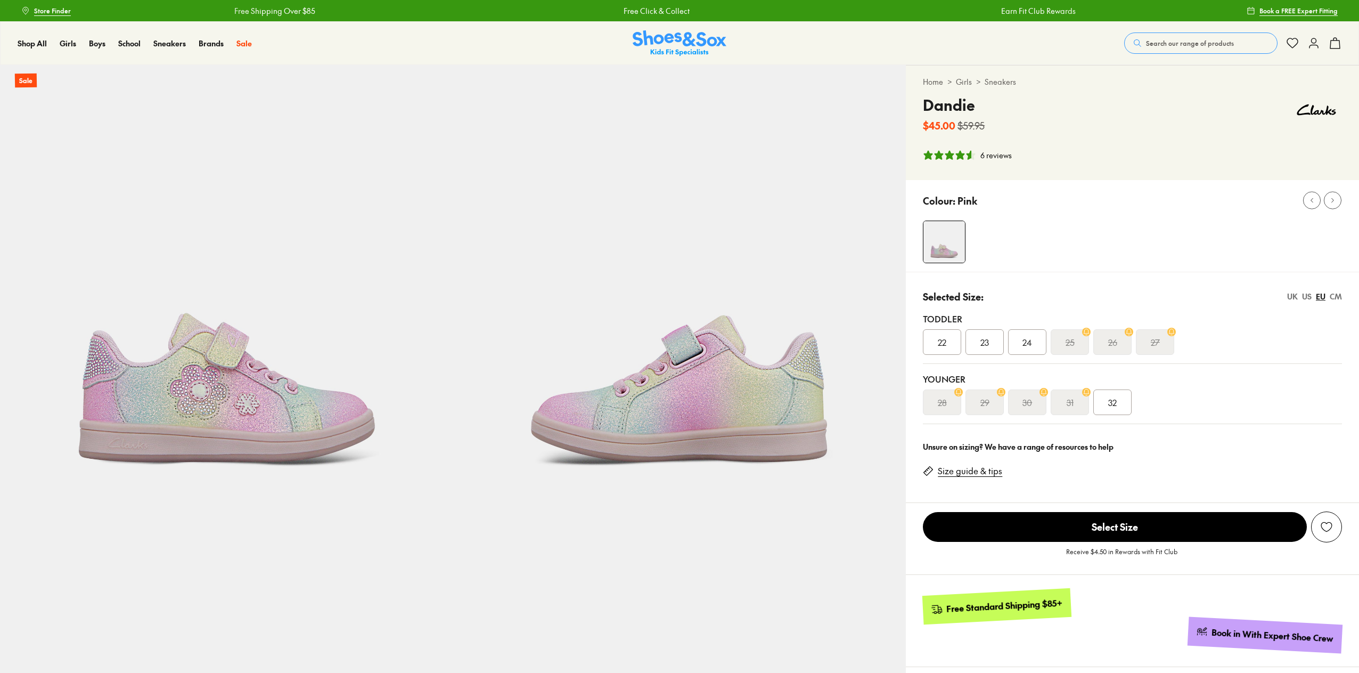
select select "*"
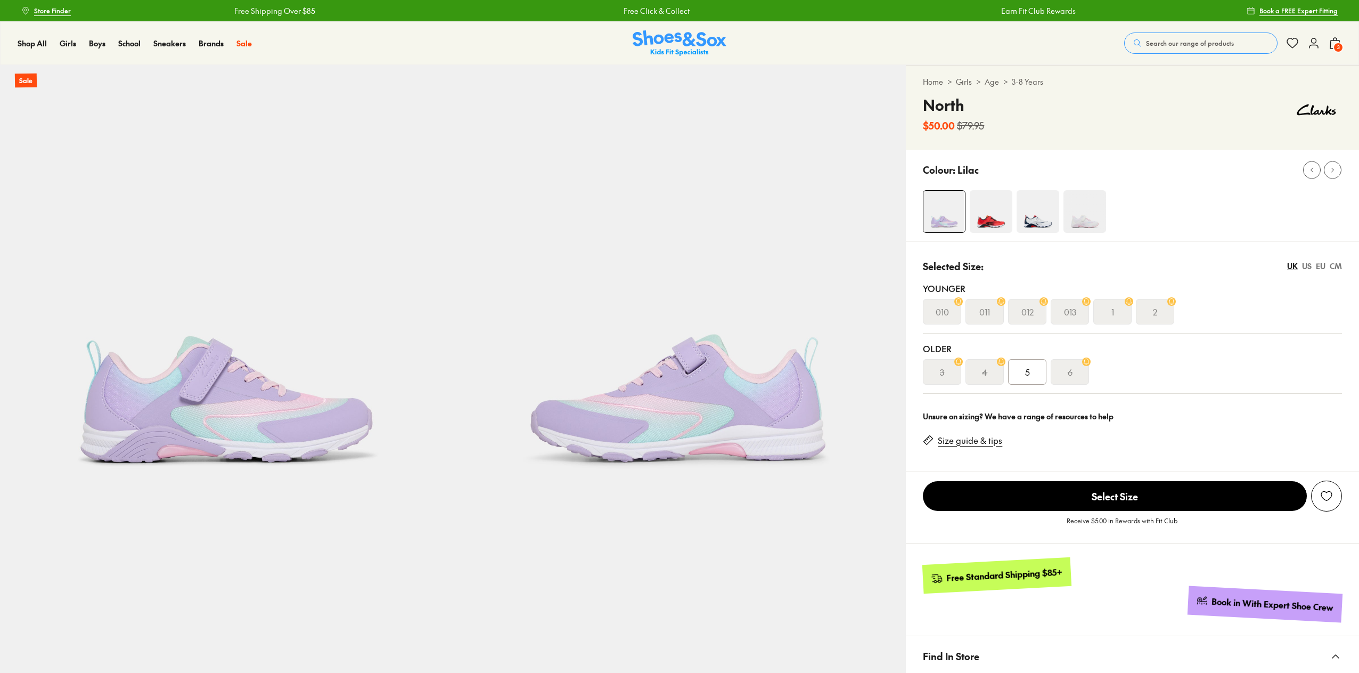
select select "*"
click at [1045, 214] on img at bounding box center [1038, 211] width 43 height 43
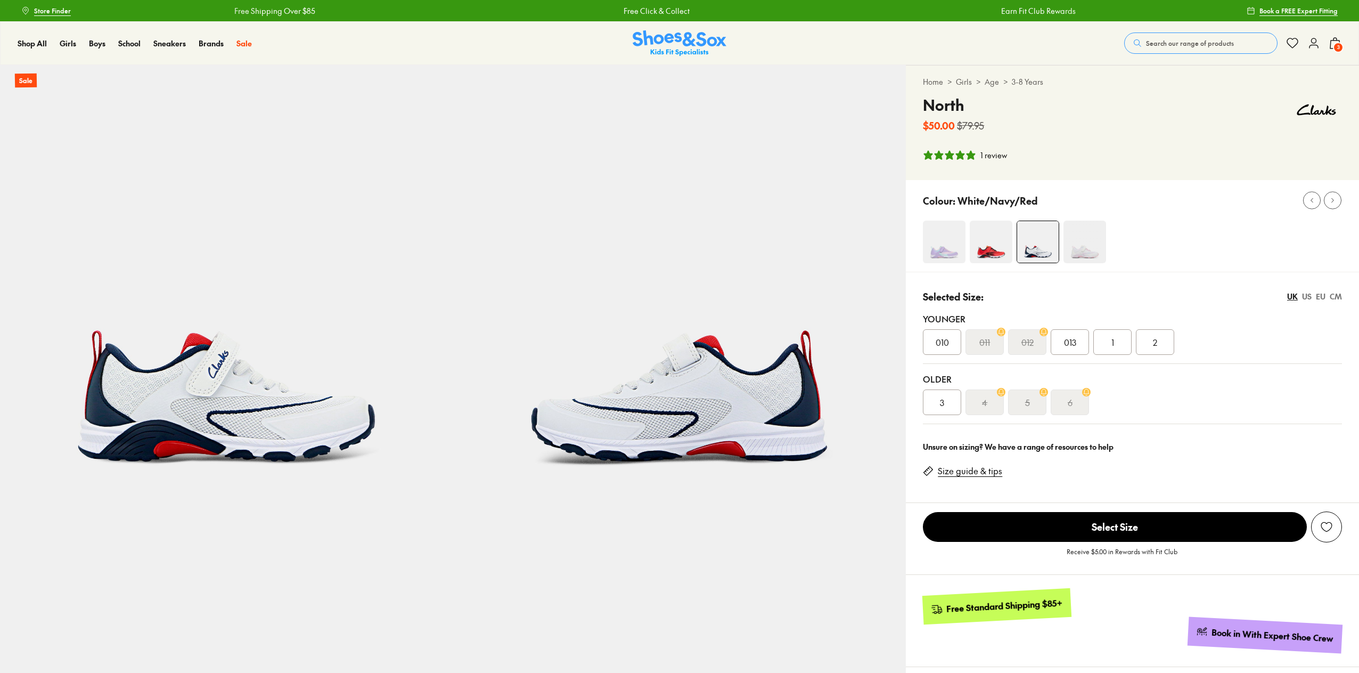
select select "*"
click at [989, 240] on img at bounding box center [991, 242] width 43 height 43
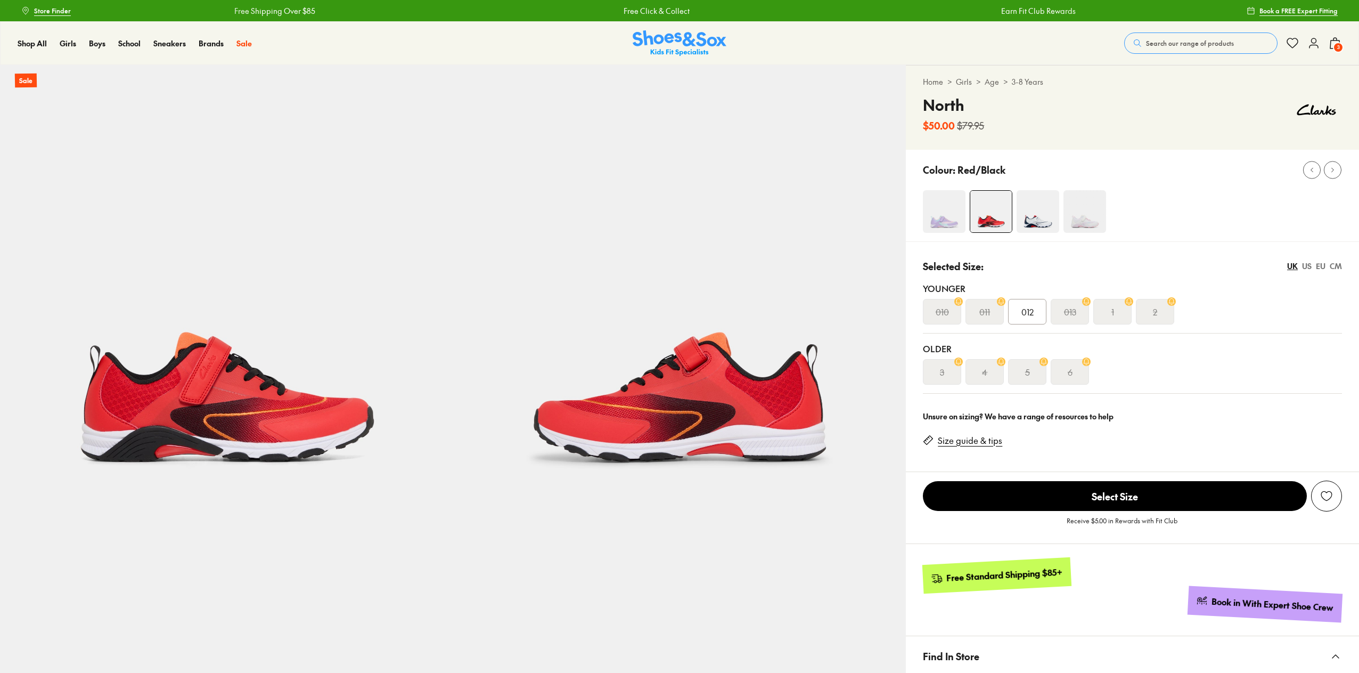
select select "*"
click at [944, 216] on img at bounding box center [944, 211] width 43 height 43
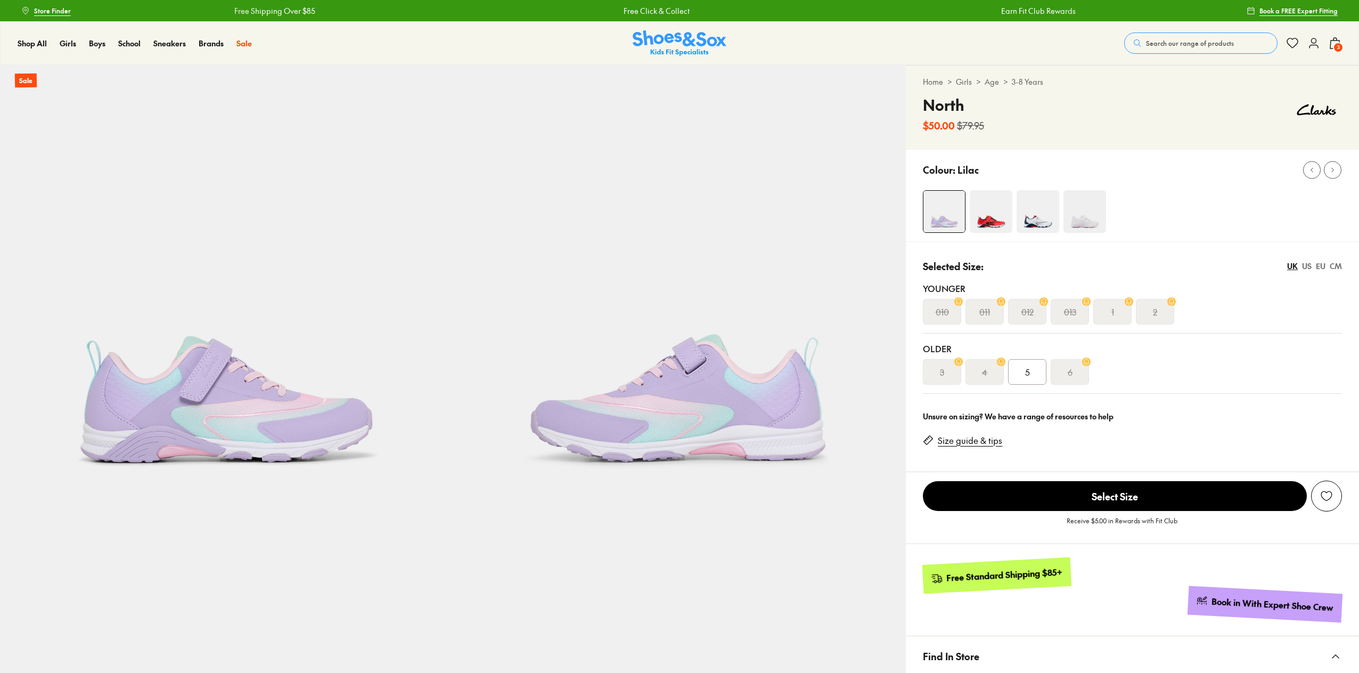
select select "*"
click at [1090, 215] on img at bounding box center [1085, 211] width 43 height 43
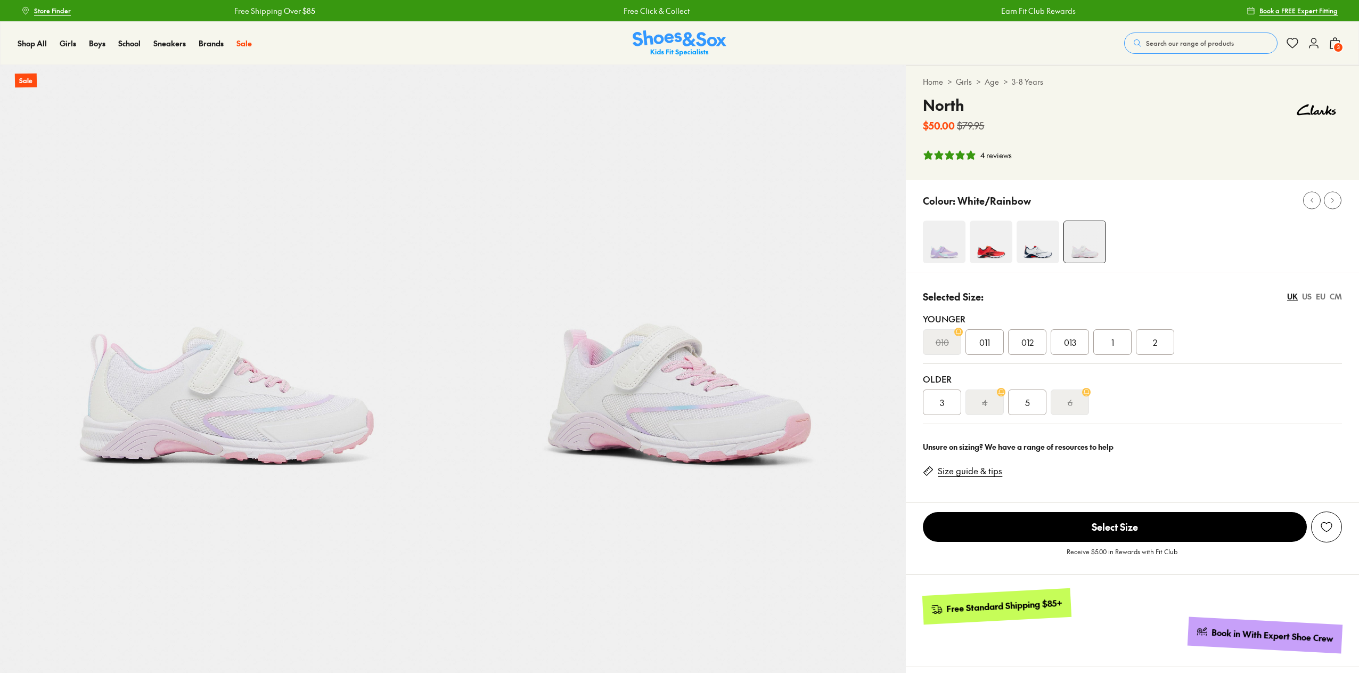
select select "*"
click at [1122, 339] on div "1" at bounding box center [1112, 342] width 38 height 26
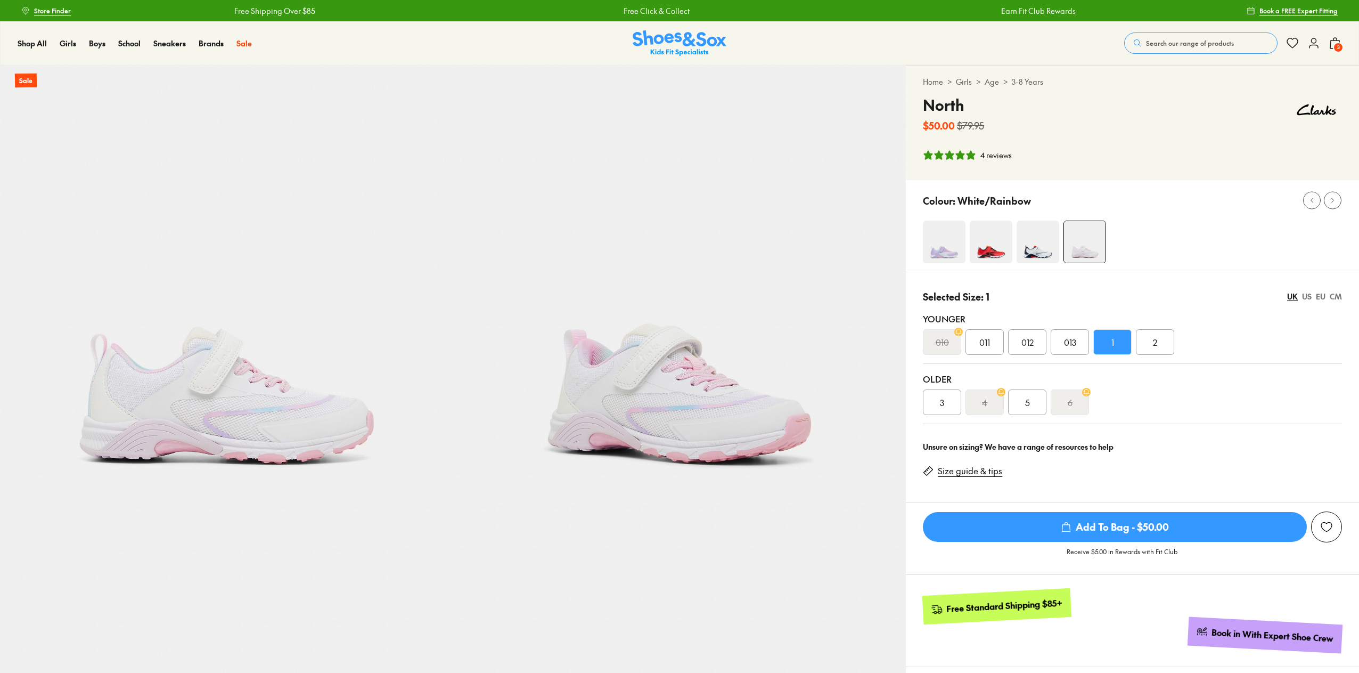
click at [1136, 527] on span "Add To Bag - $50.00" at bounding box center [1115, 527] width 384 height 30
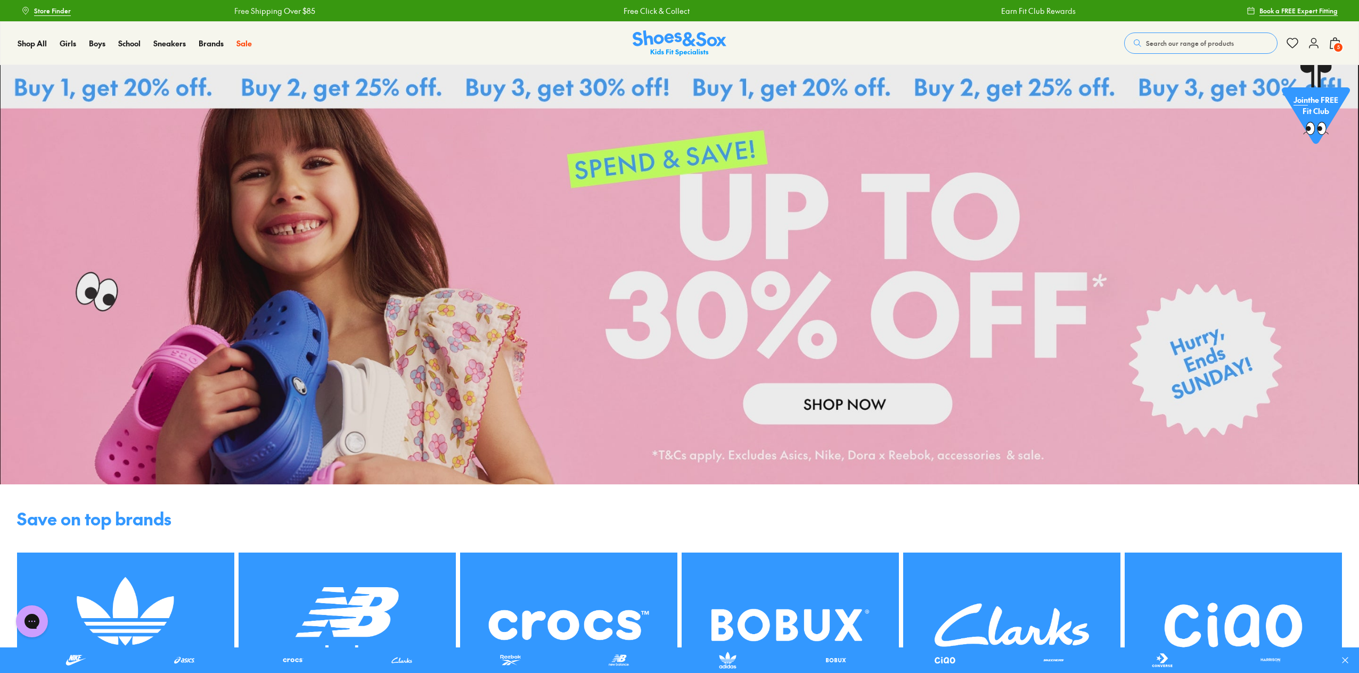
click at [850, 405] on link at bounding box center [679, 274] width 1359 height 419
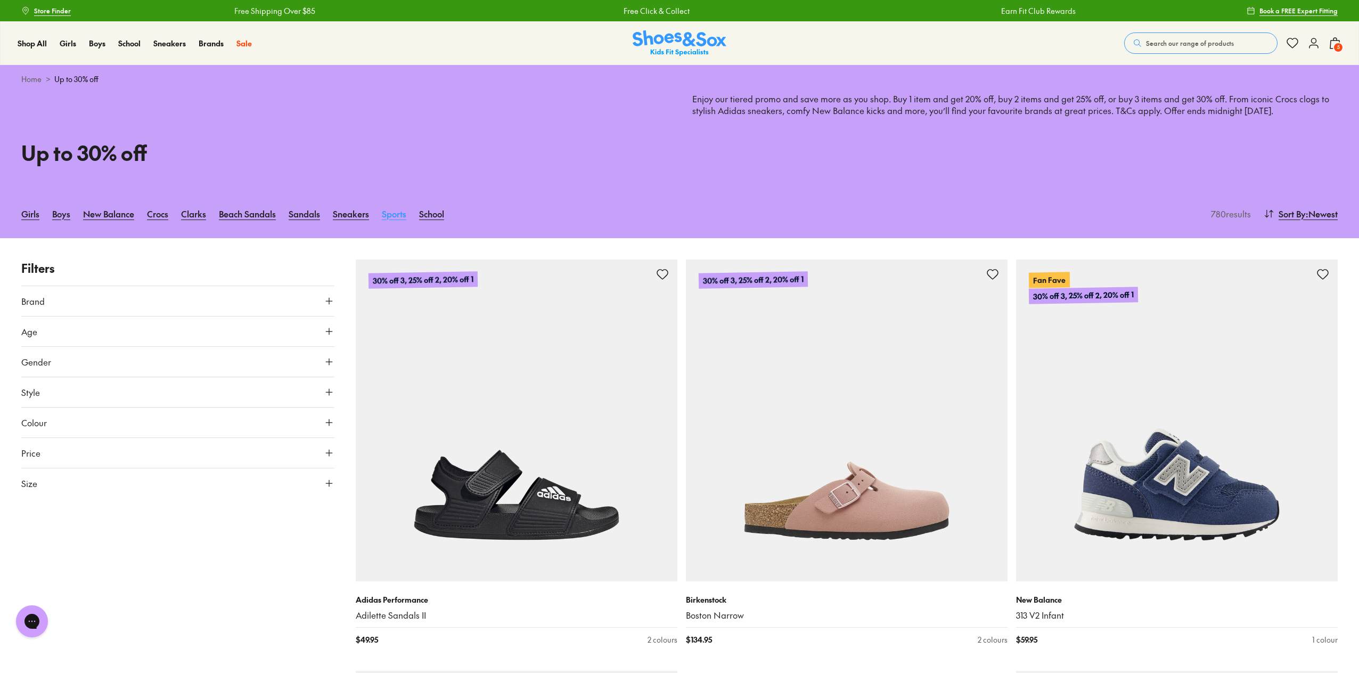
click at [402, 215] on link "Sports" at bounding box center [394, 213] width 25 height 23
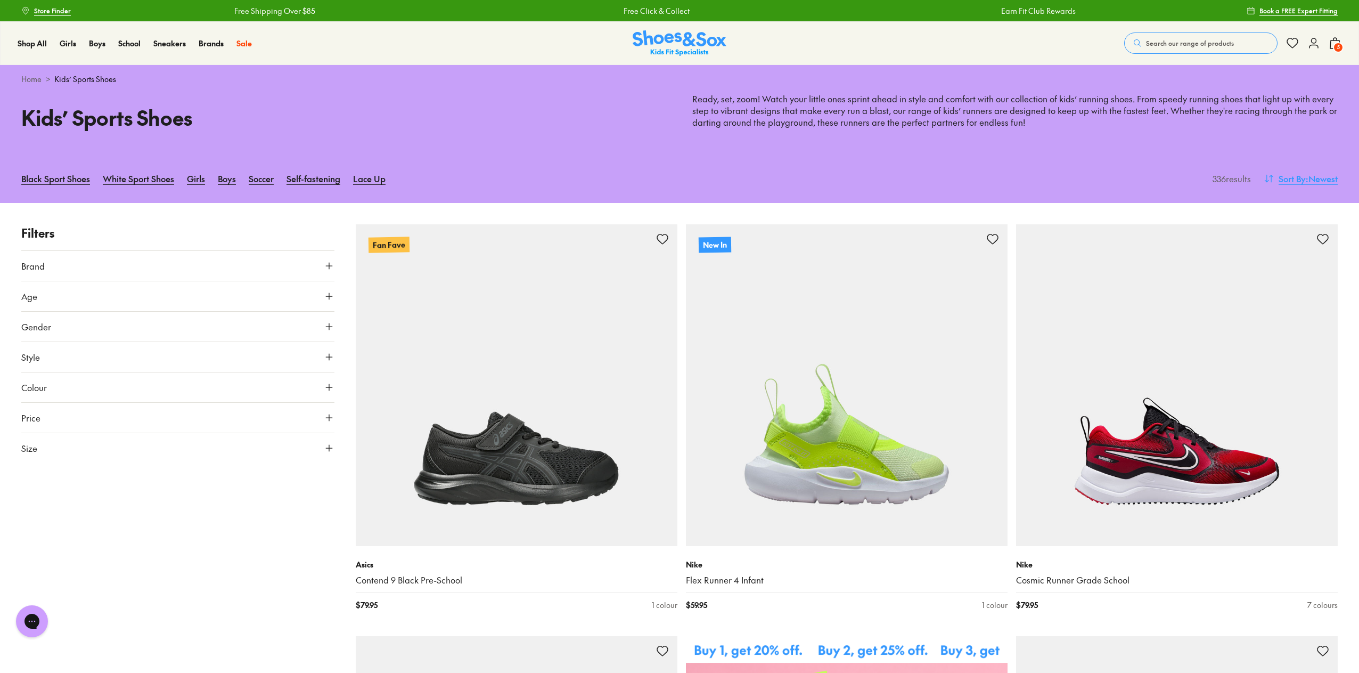
click at [1301, 177] on span "Sort By" at bounding box center [1292, 178] width 27 height 13
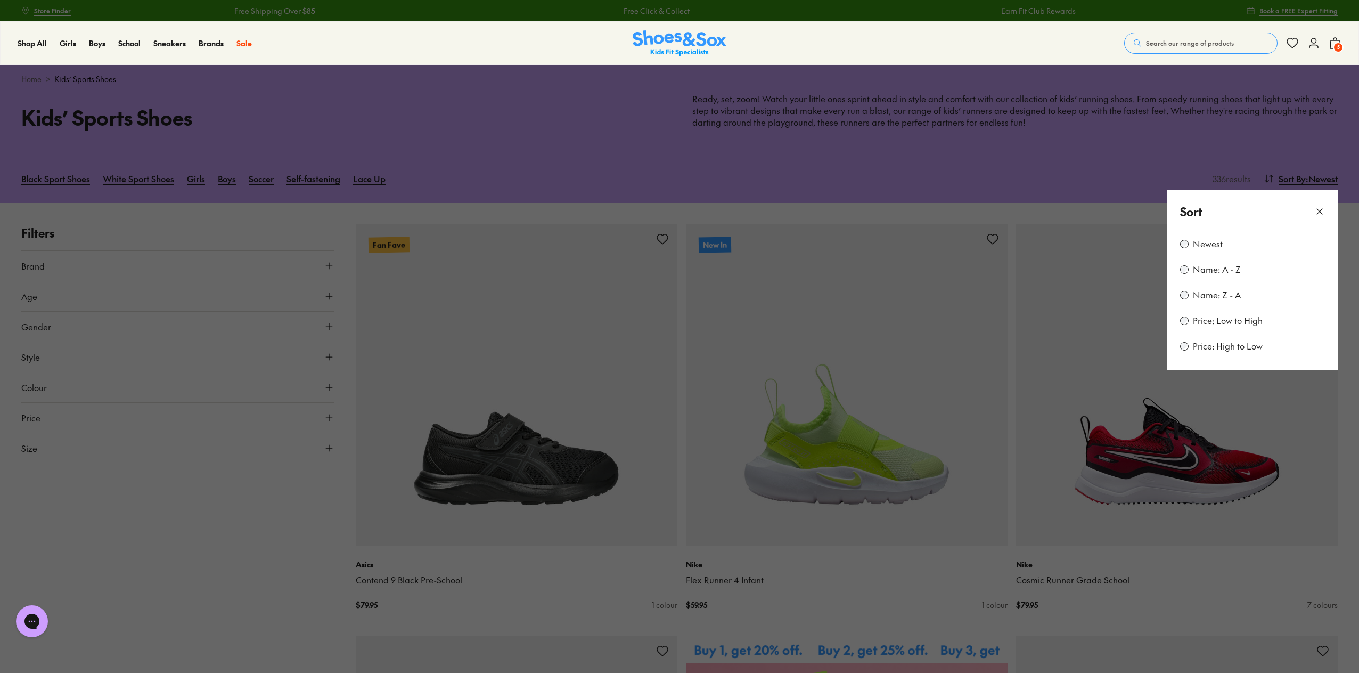
click at [1214, 321] on label "Price: Low to High" at bounding box center [1228, 321] width 70 height 12
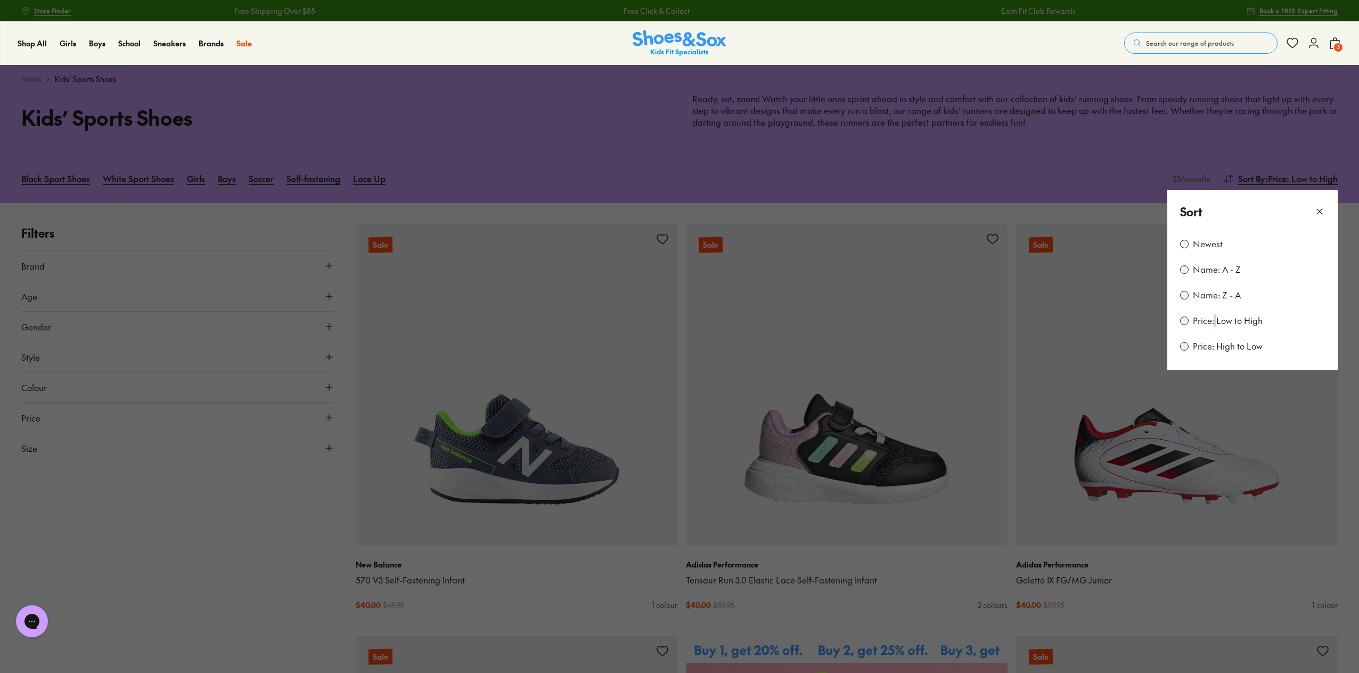
click at [508, 164] on button at bounding box center [679, 336] width 1359 height 673
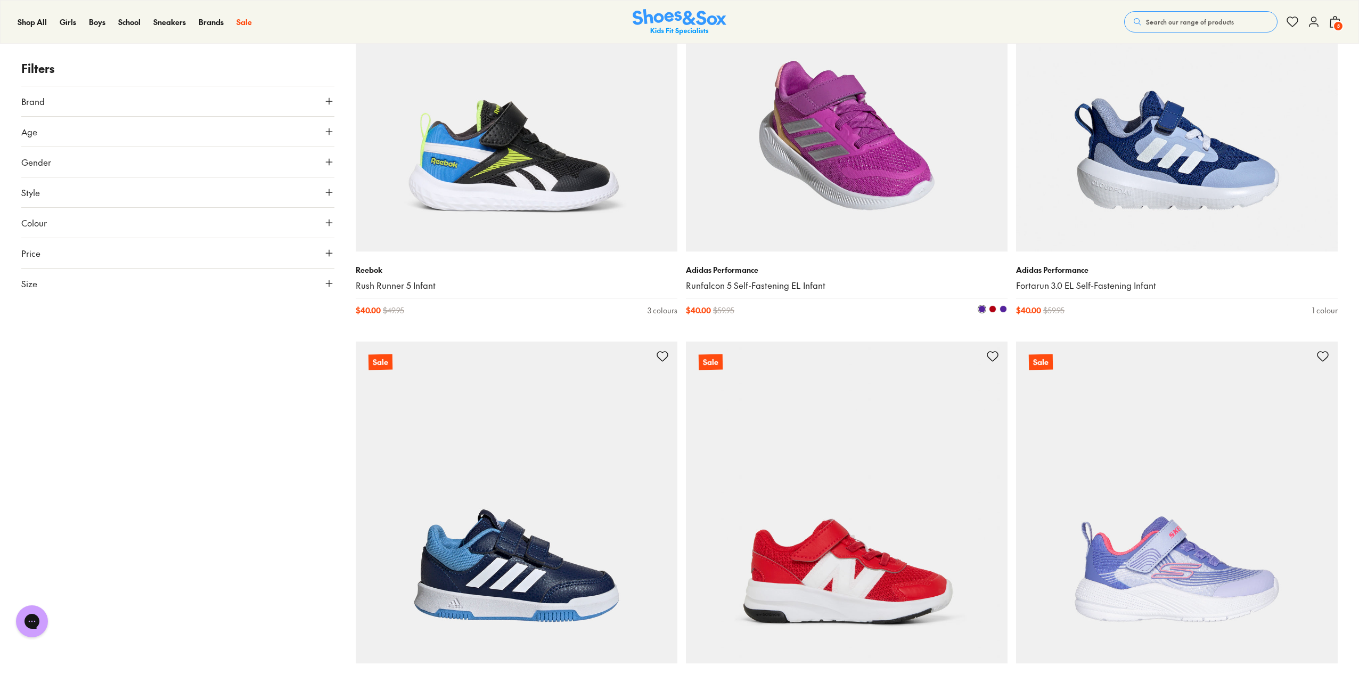
scroll to position [959, 0]
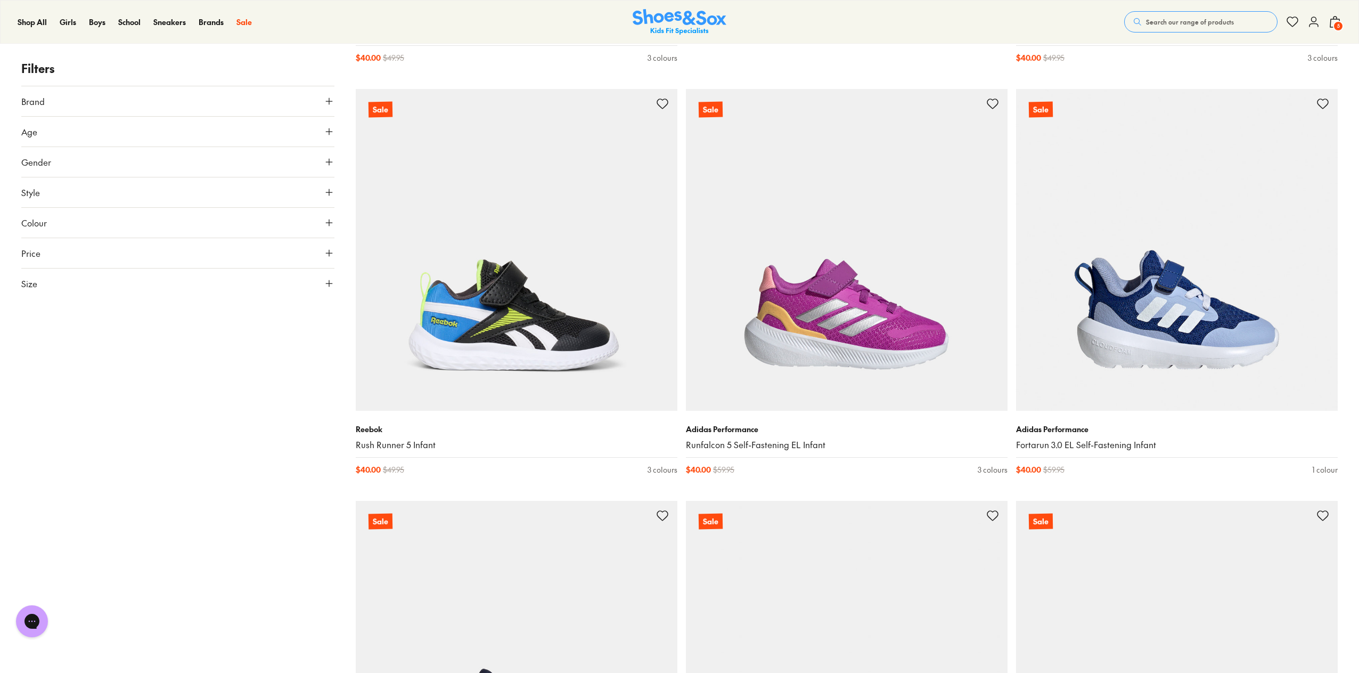
click at [322, 289] on button "Size" at bounding box center [177, 283] width 313 height 30
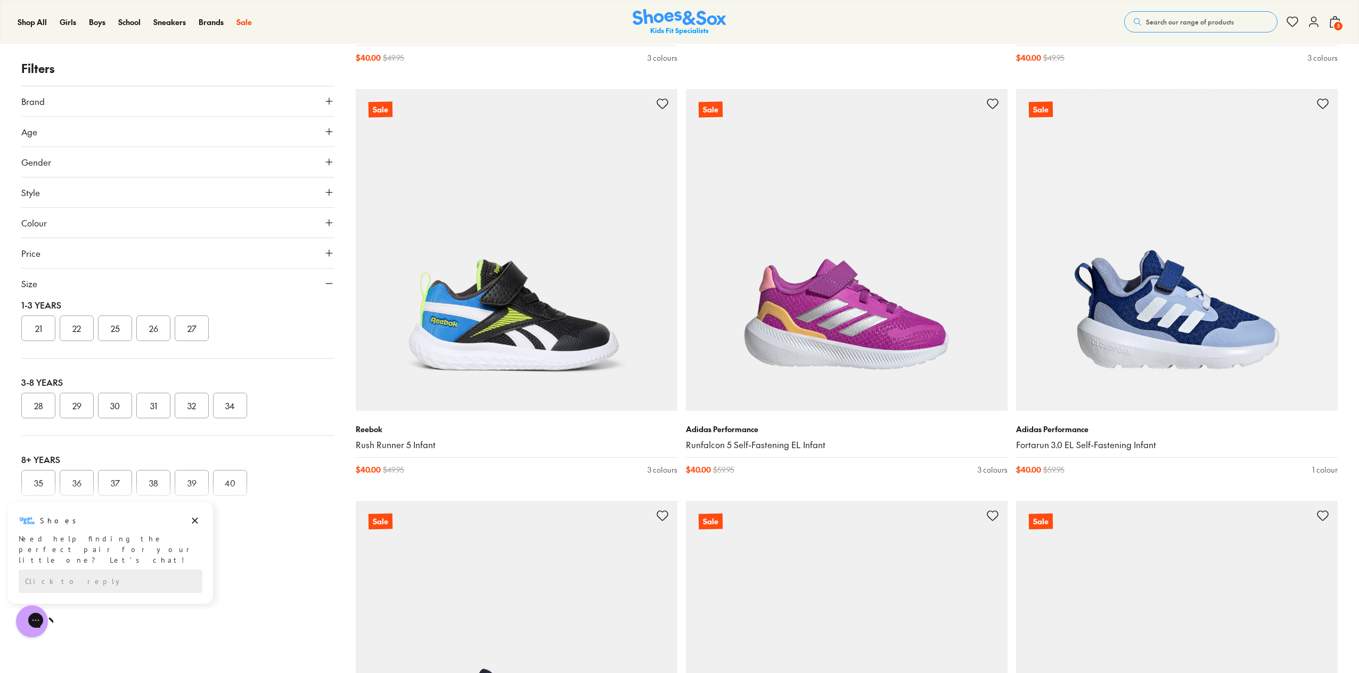
scroll to position [0, 0]
click at [120, 312] on button "UK" at bounding box center [116, 315] width 62 height 20
click at [313, 346] on button "013.5" at bounding box center [307, 345] width 34 height 26
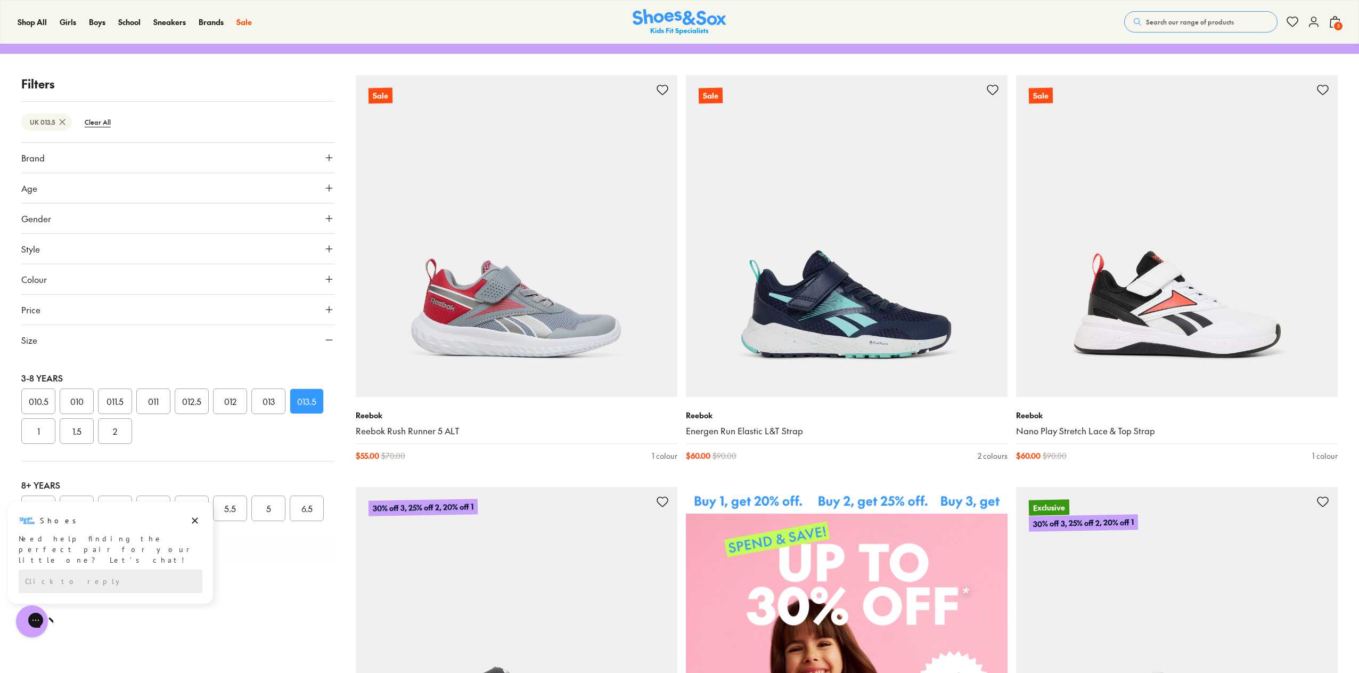
click at [43, 428] on button "1" at bounding box center [38, 431] width 34 height 26
click at [271, 398] on button "013" at bounding box center [268, 401] width 34 height 26
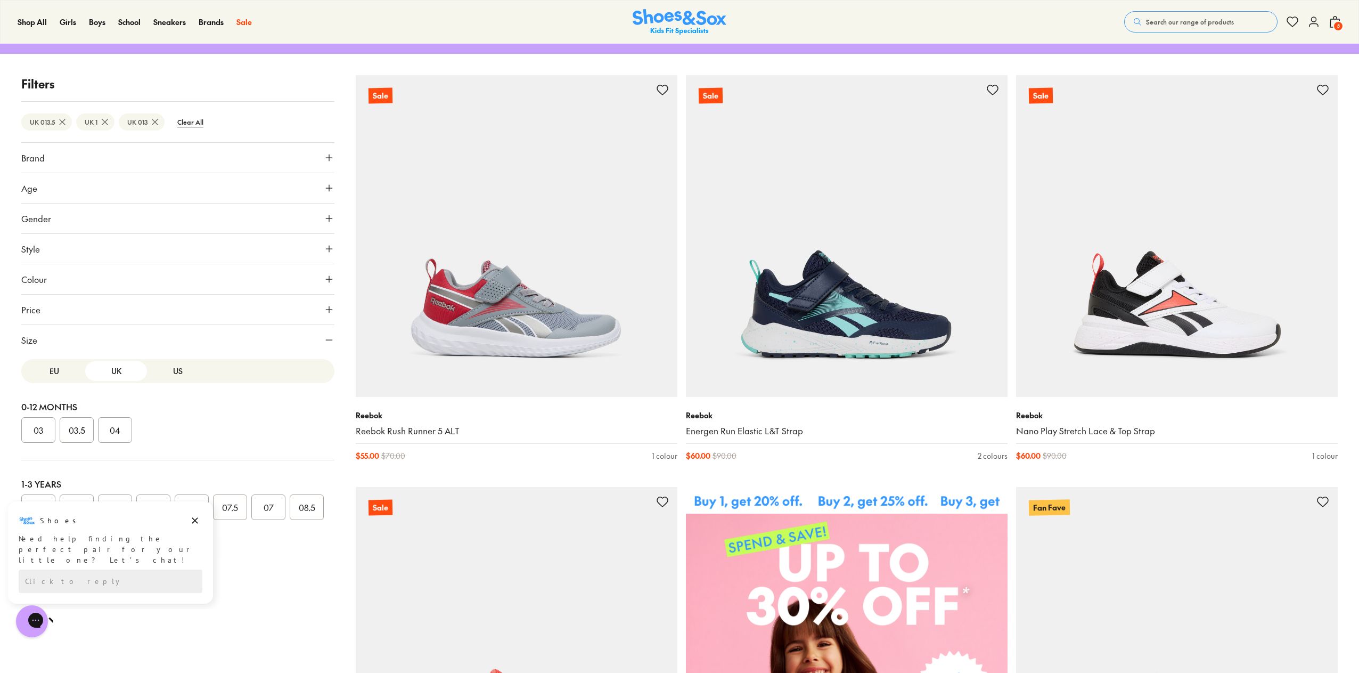
click at [60, 365] on button "EU" at bounding box center [54, 371] width 62 height 20
click at [125, 368] on button "30" at bounding box center [115, 371] width 34 height 26
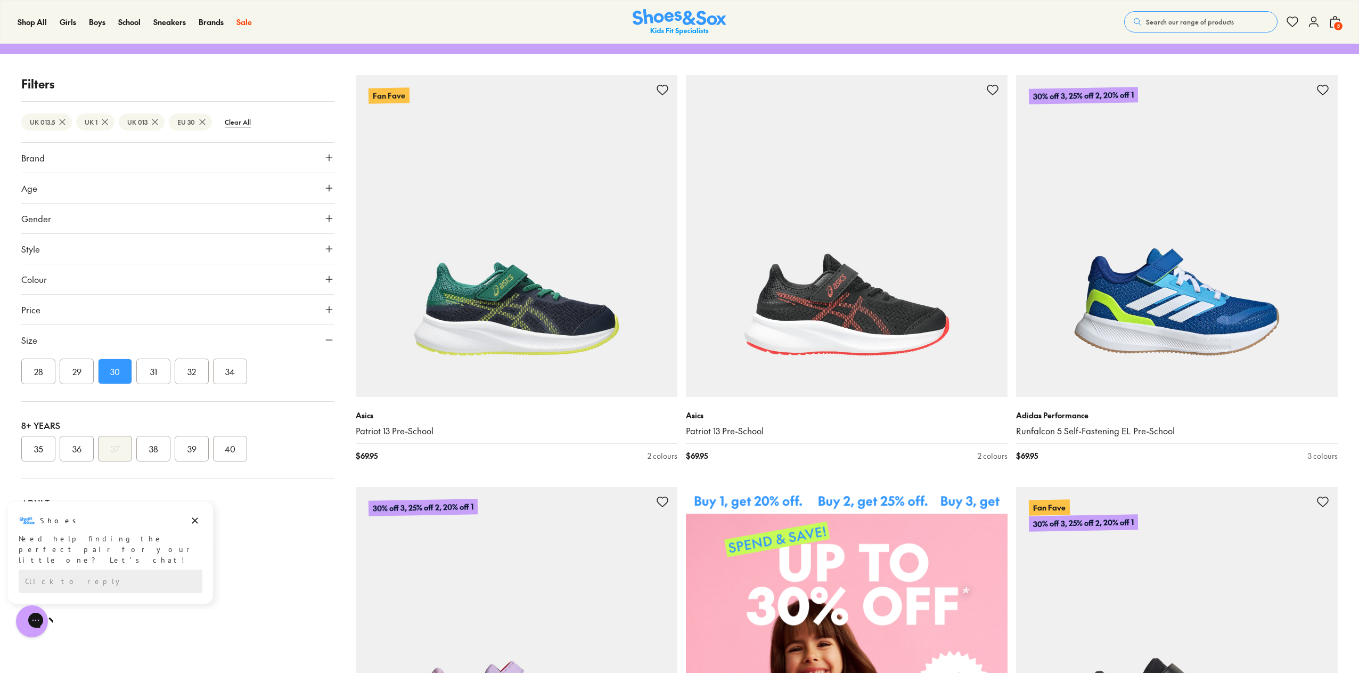
click at [157, 368] on button "31" at bounding box center [153, 371] width 34 height 26
click at [191, 370] on button "32" at bounding box center [192, 371] width 34 height 26
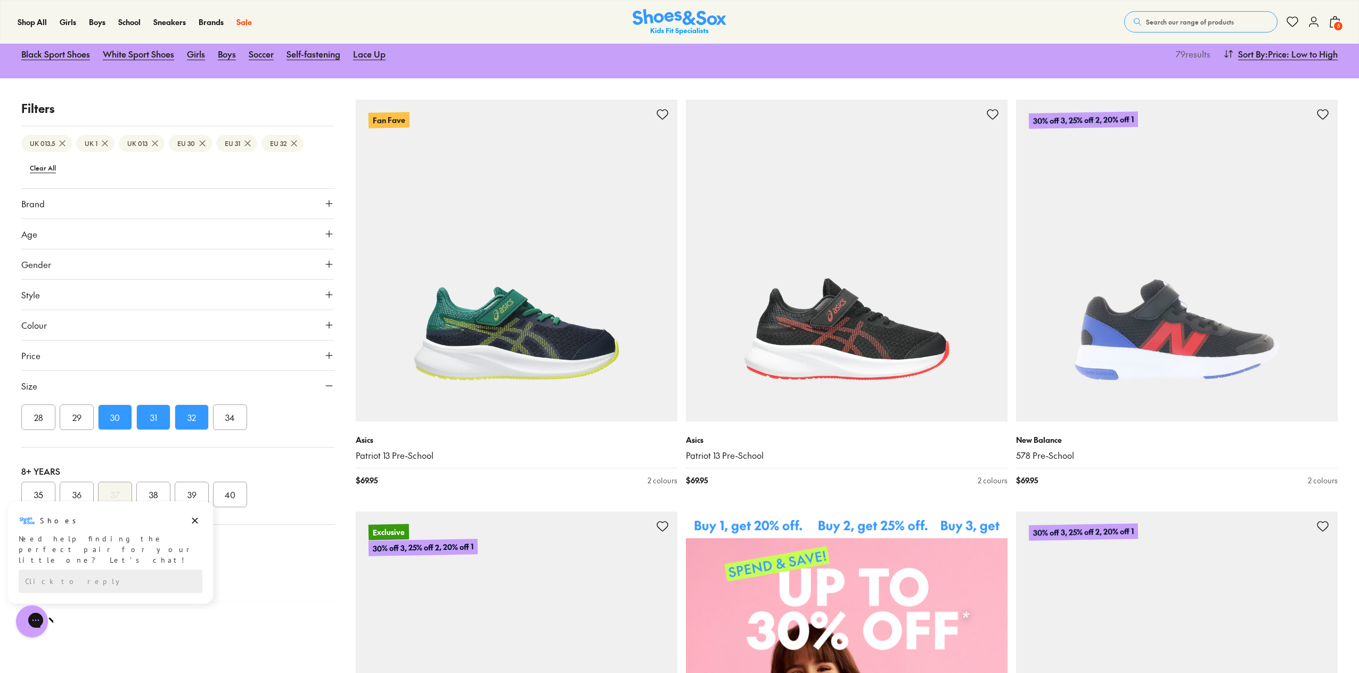
scroll to position [160, 0]
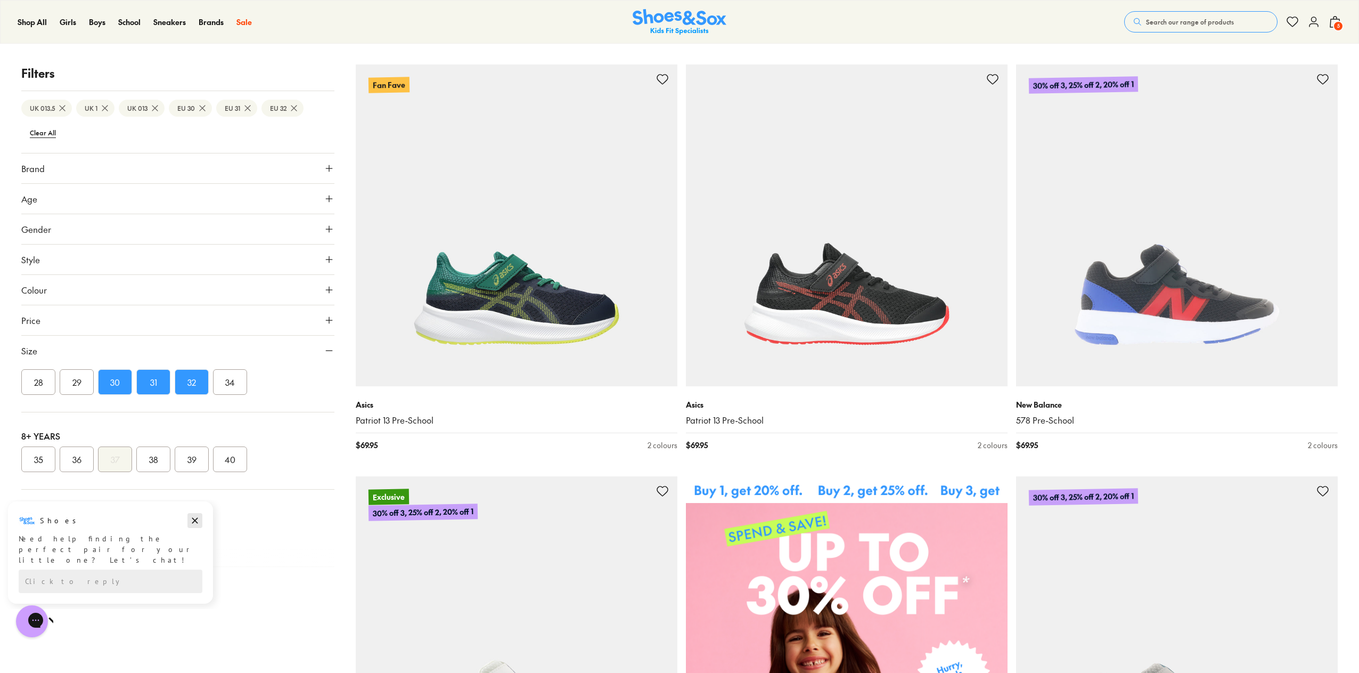
click at [199, 517] on icon "Dismiss campaign" at bounding box center [195, 520] width 11 height 13
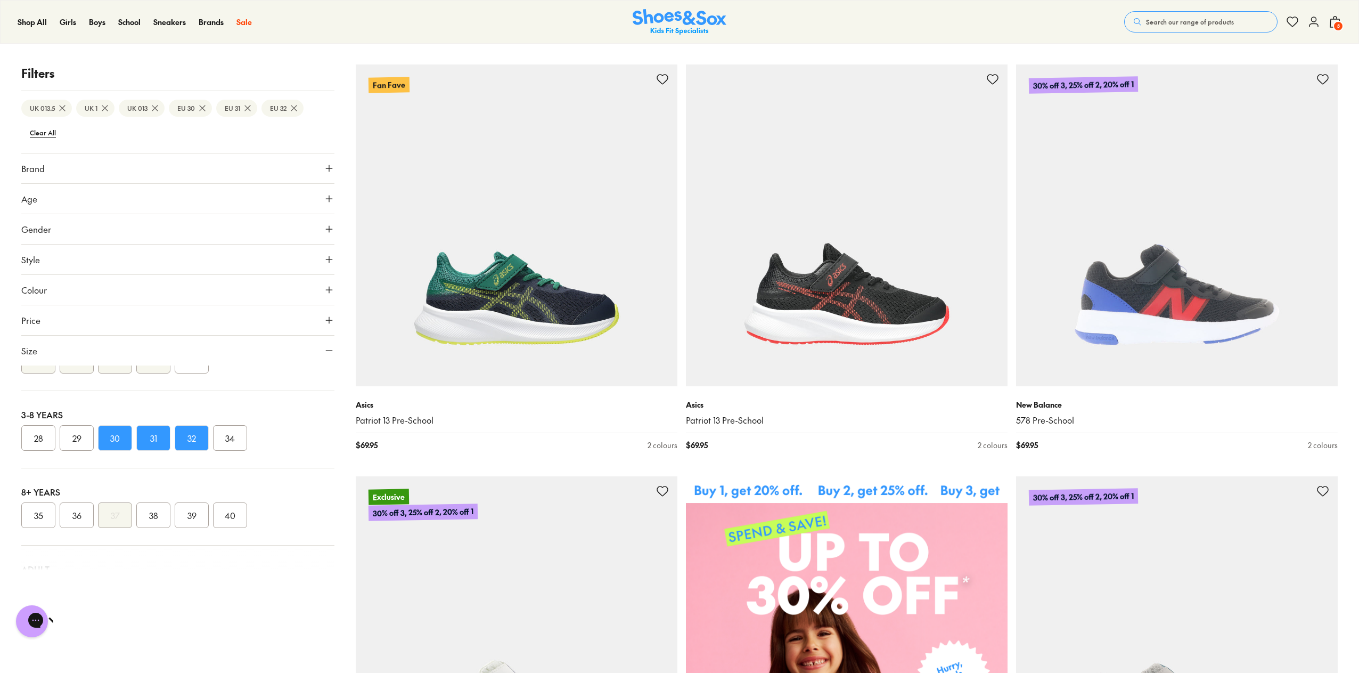
scroll to position [0, 0]
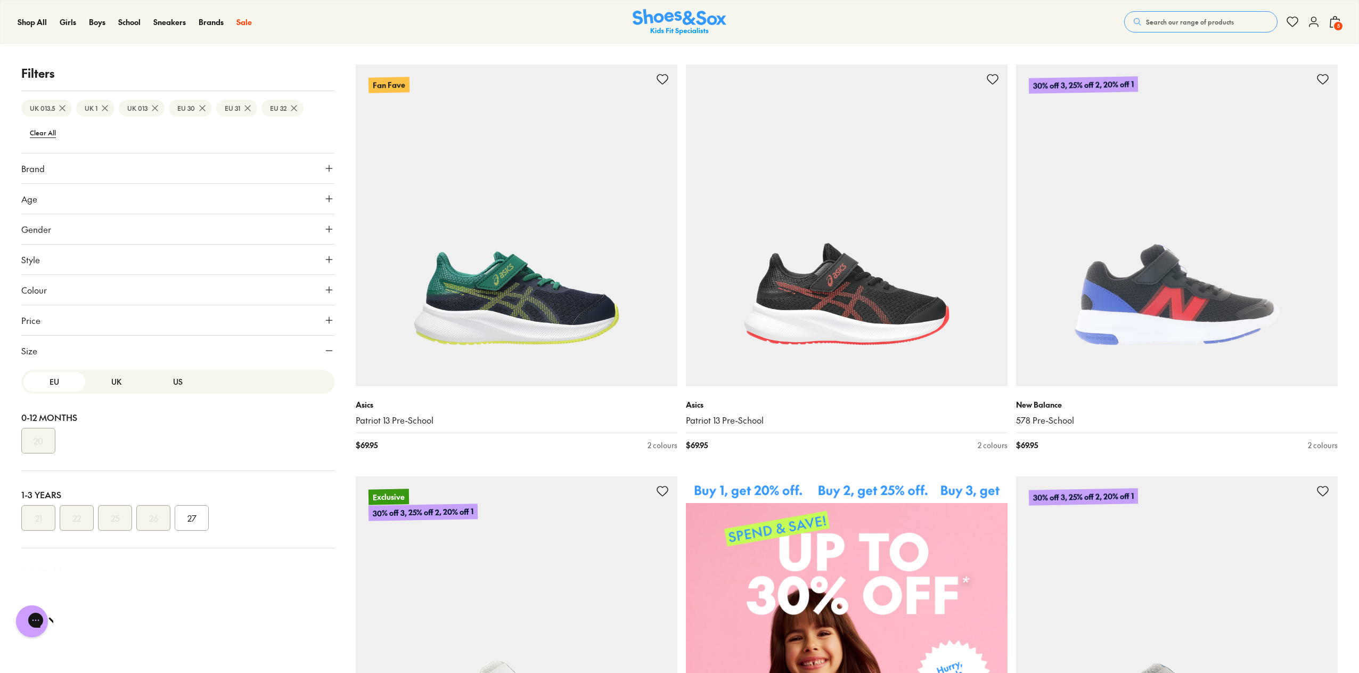
click at [174, 377] on button "US" at bounding box center [178, 382] width 62 height 20
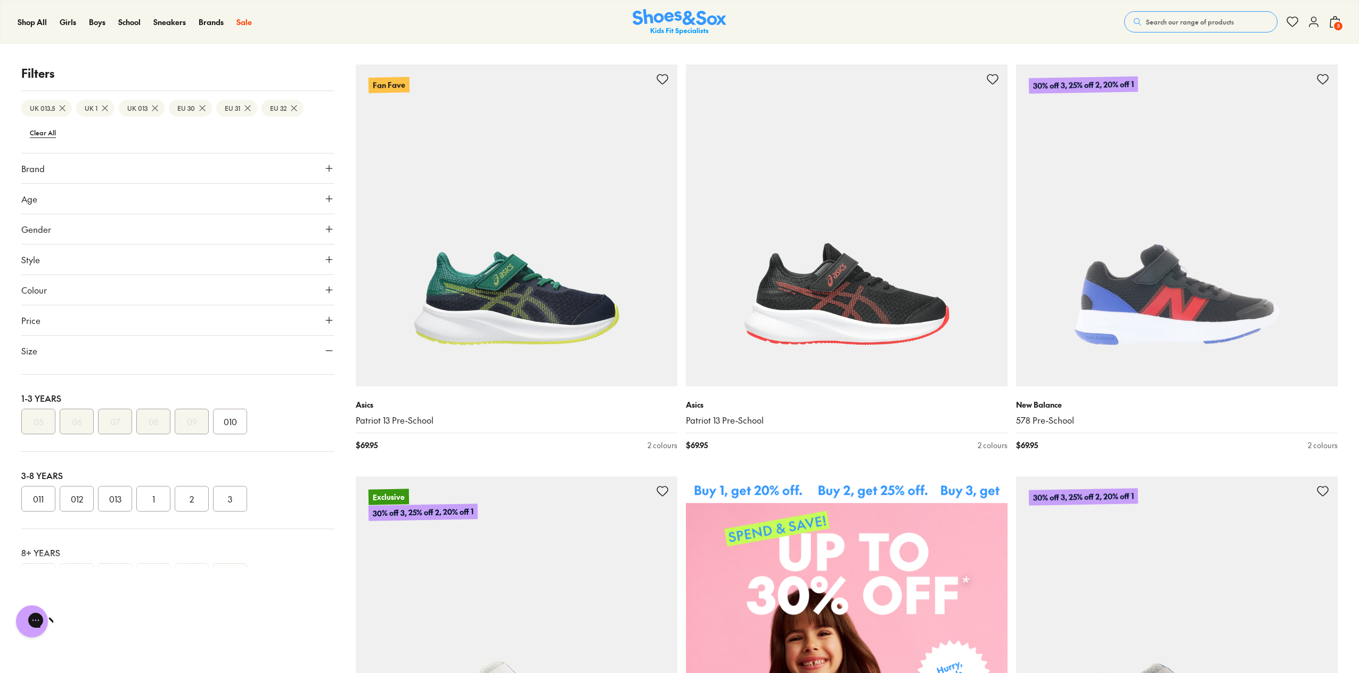
scroll to position [75, 0]
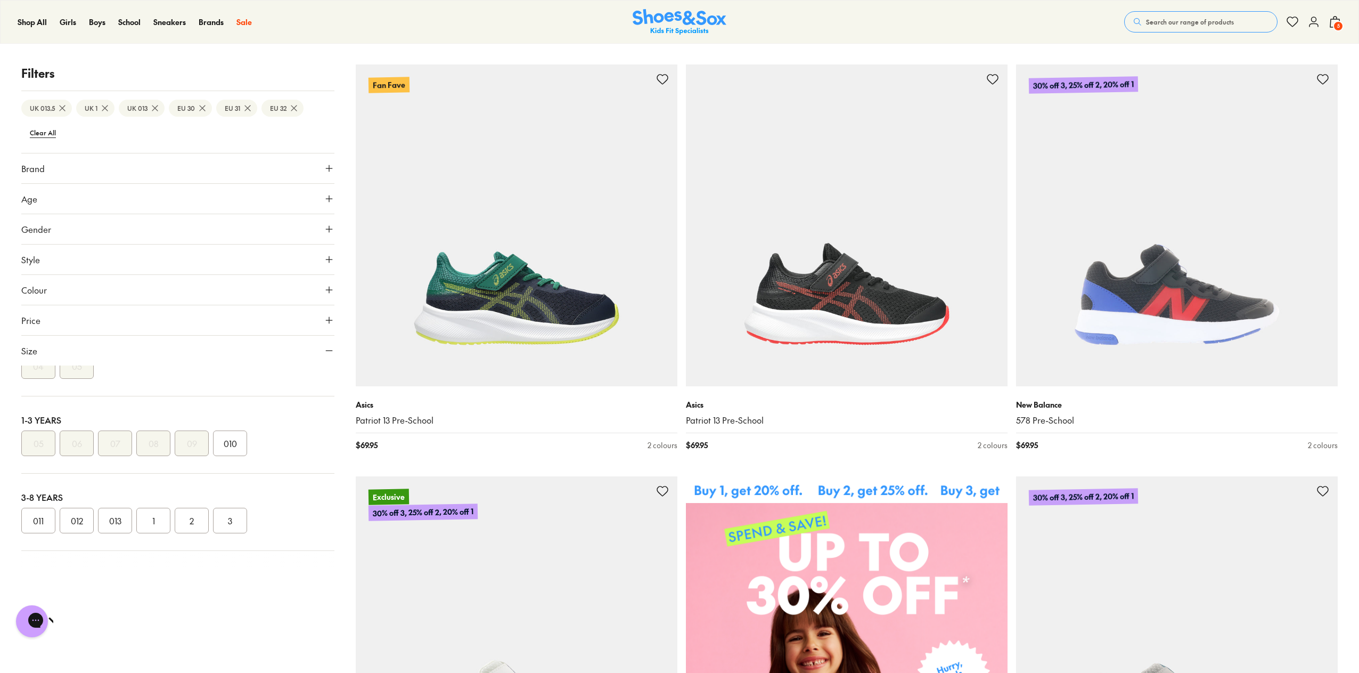
click at [109, 519] on button "013" at bounding box center [115, 521] width 34 height 26
click at [69, 520] on button "012" at bounding box center [77, 521] width 34 height 26
click at [81, 518] on button "012" at bounding box center [77, 521] width 34 height 26
click at [153, 517] on button "1" at bounding box center [153, 521] width 34 height 26
click at [244, 66] on p "Filters" at bounding box center [177, 73] width 313 height 18
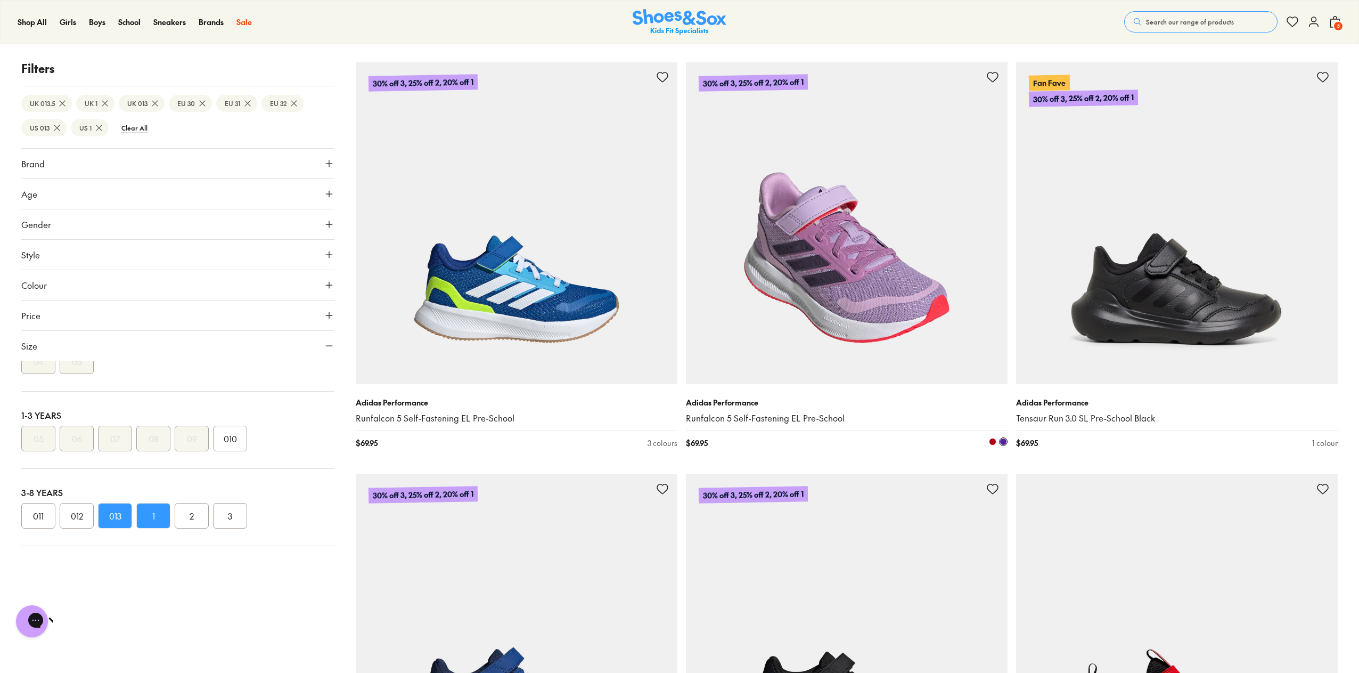
scroll to position [1012, 0]
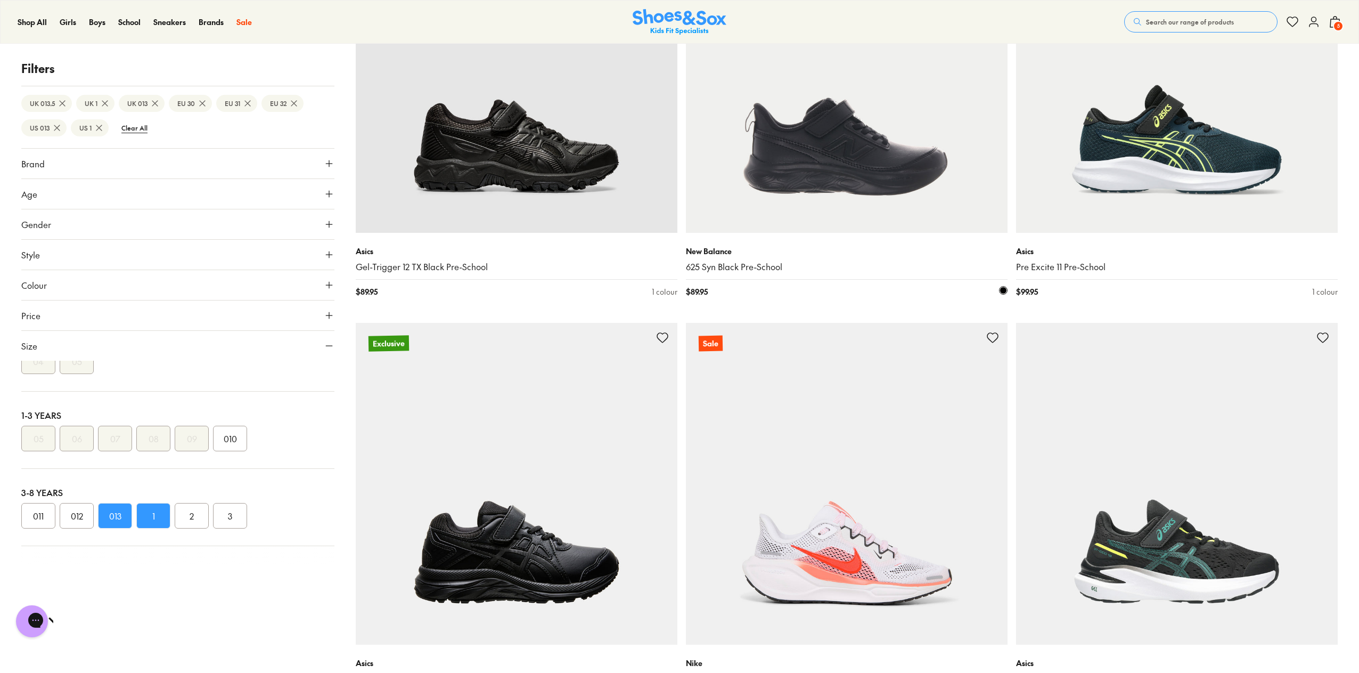
scroll to position [8362, 0]
